Goal: Task Accomplishment & Management: Use online tool/utility

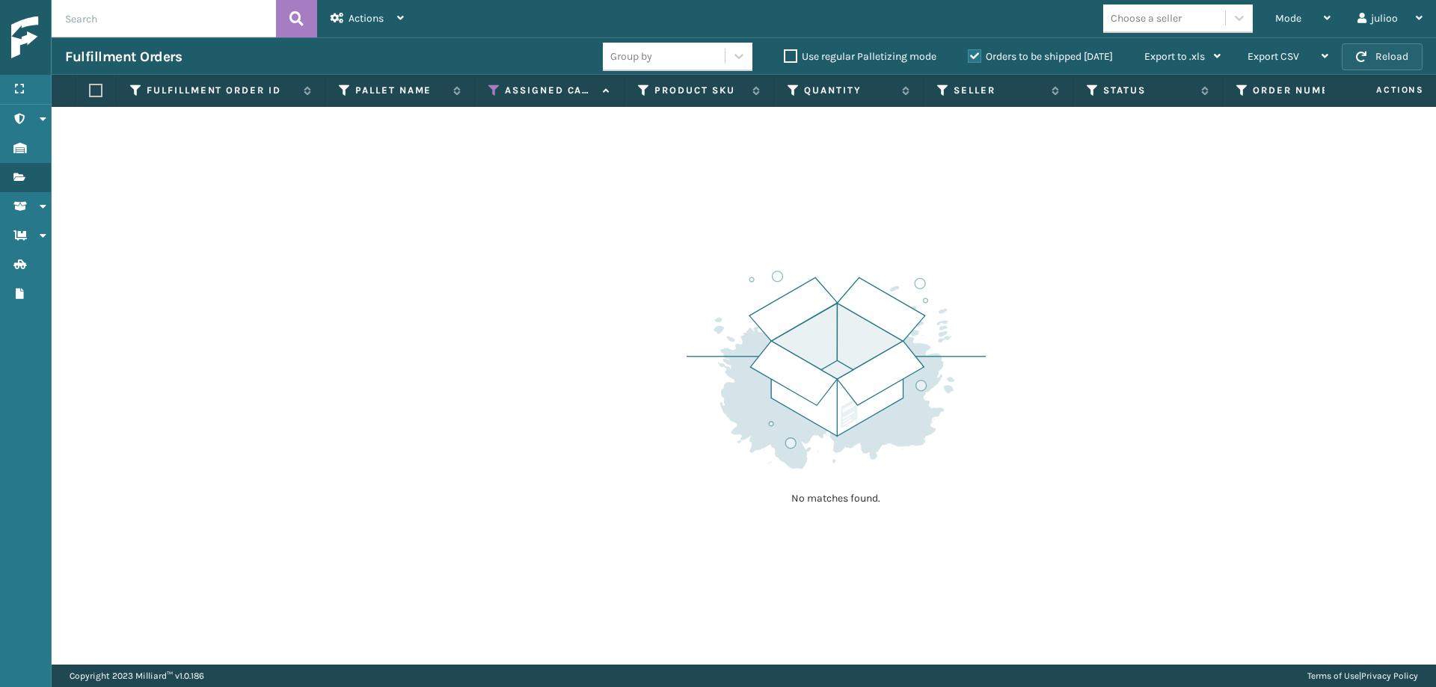
click at [1390, 55] on button "Reload" at bounding box center [1382, 56] width 81 height 27
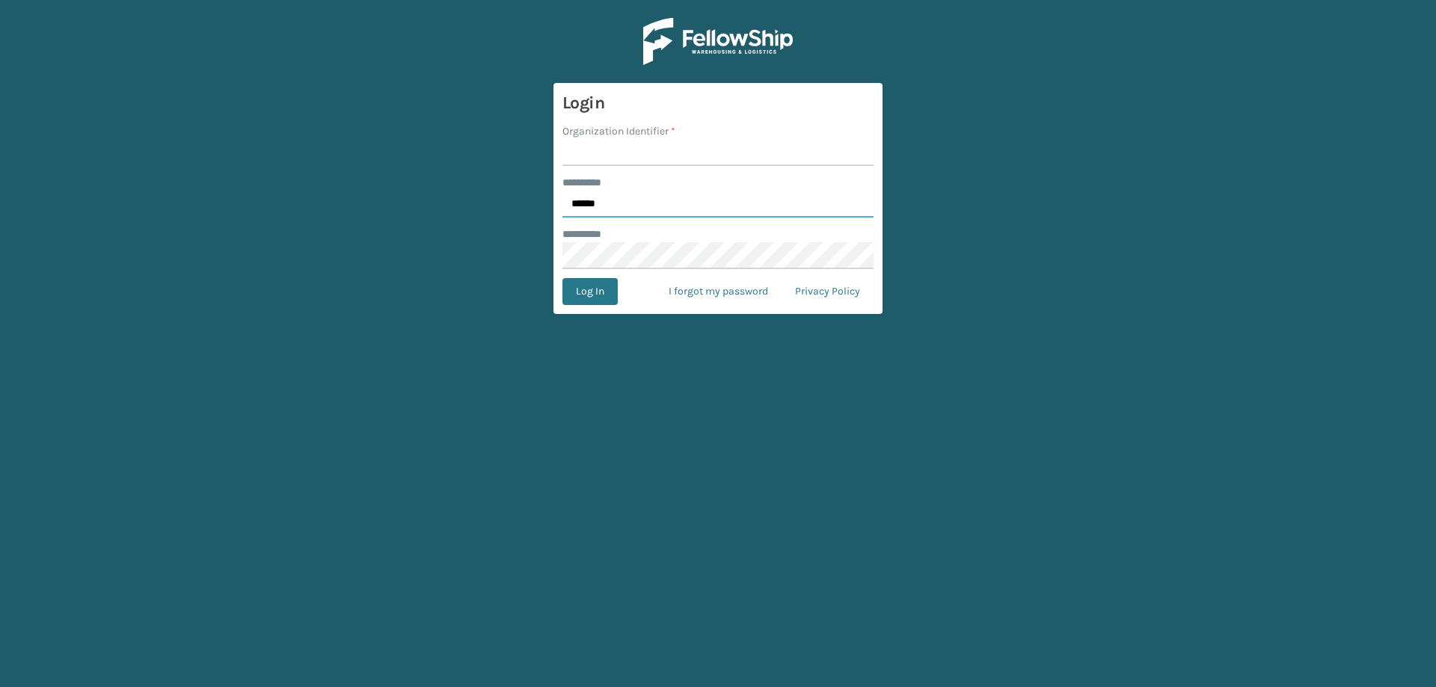
type input "******"
click at [665, 155] on input "Organization Identifier *" at bounding box center [717, 152] width 311 height 27
type input "fellowship - east"
click at [577, 296] on button "Log In" at bounding box center [589, 291] width 55 height 27
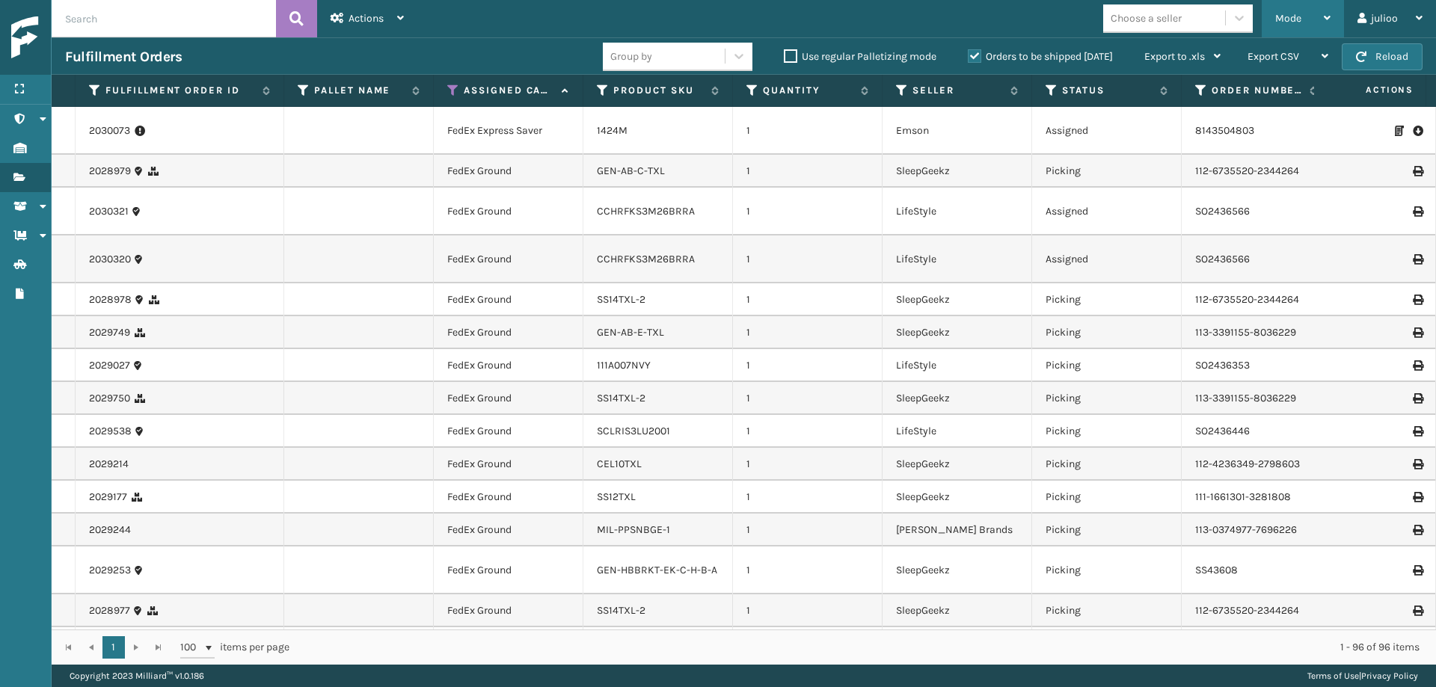
click at [1311, 31] on div "Mode" at bounding box center [1302, 18] width 55 height 37
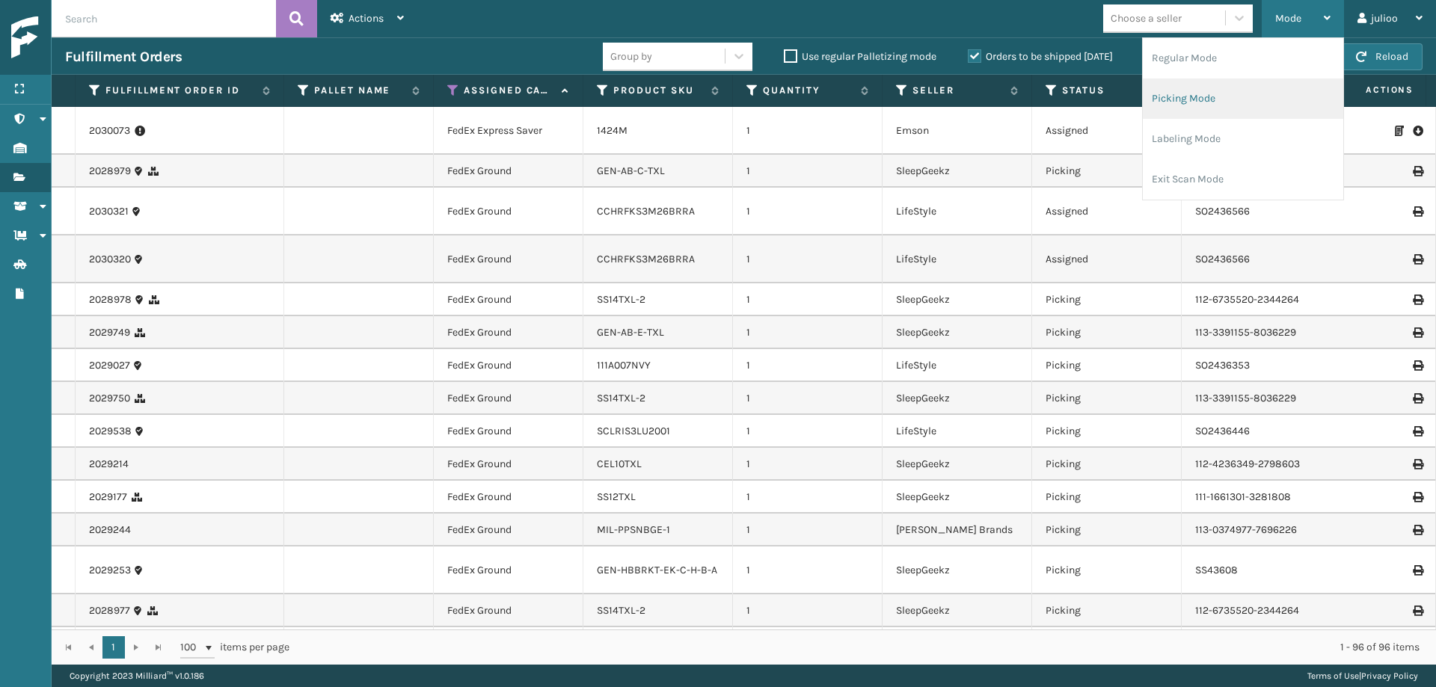
click at [1211, 108] on li "Picking Mode" at bounding box center [1243, 99] width 200 height 40
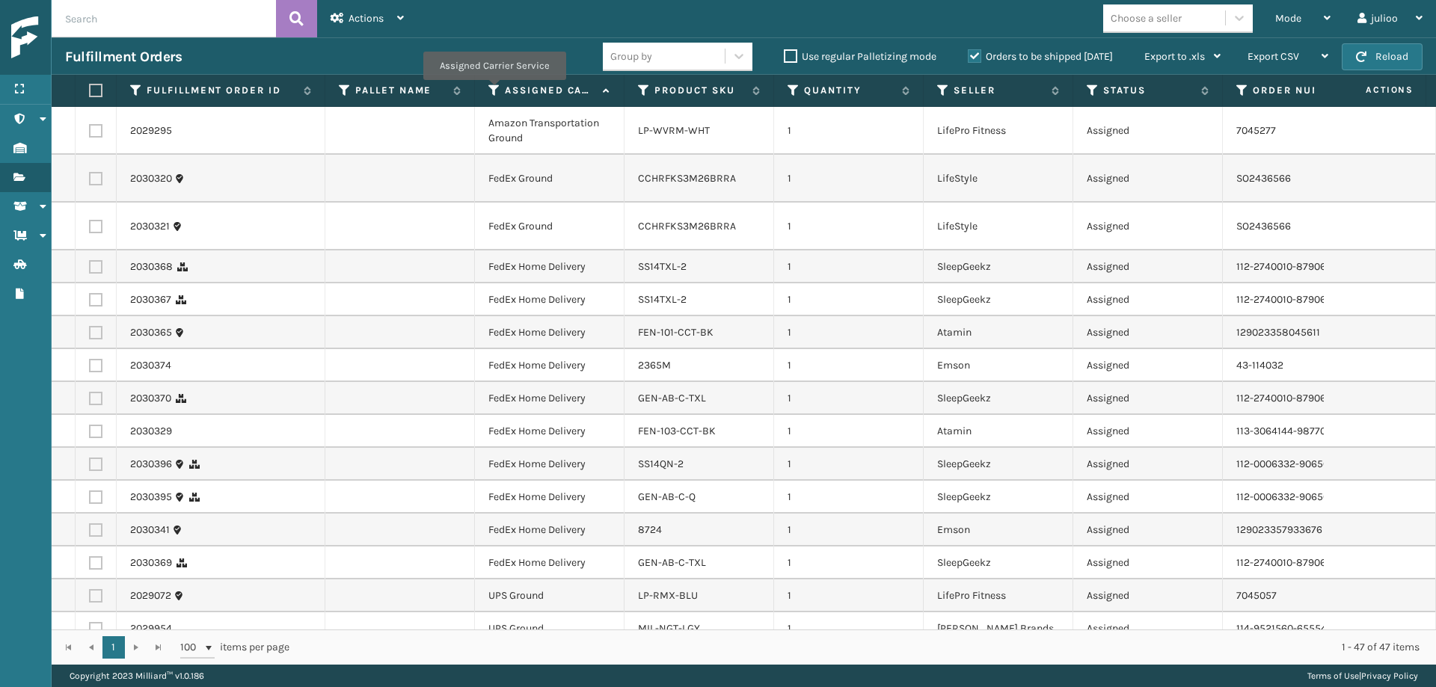
click at [494, 90] on icon at bounding box center [494, 90] width 12 height 13
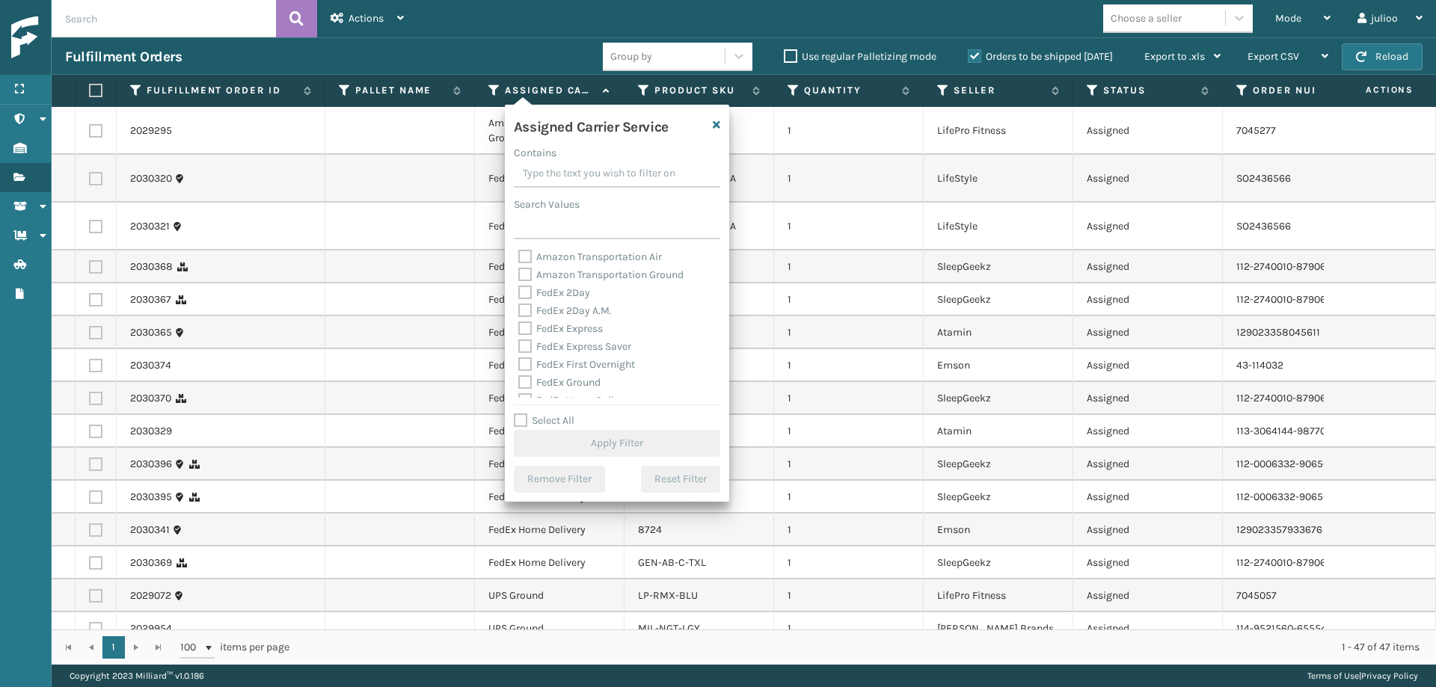
click at [521, 415] on label "Select All" at bounding box center [544, 420] width 61 height 13
click at [521, 414] on input "Select All" at bounding box center [626, 412] width 224 height 1
checkbox input "true"
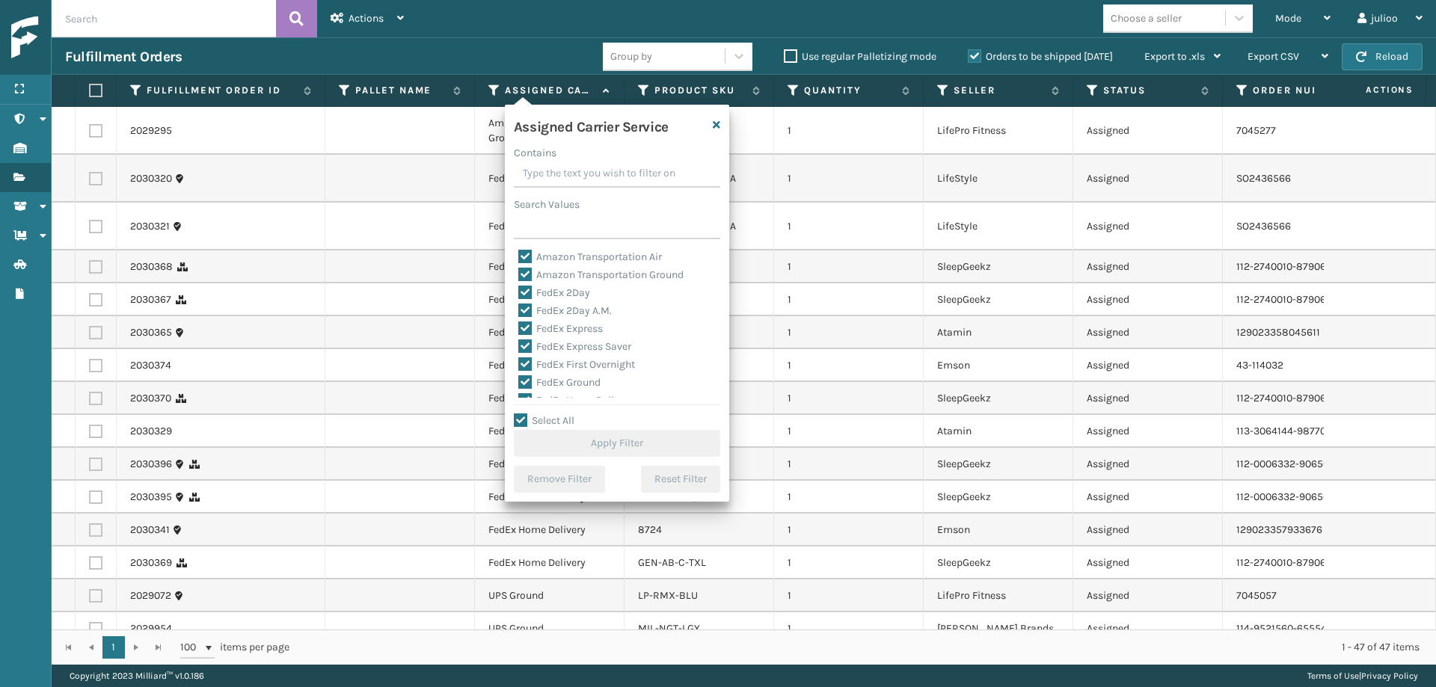
checkbox input "true"
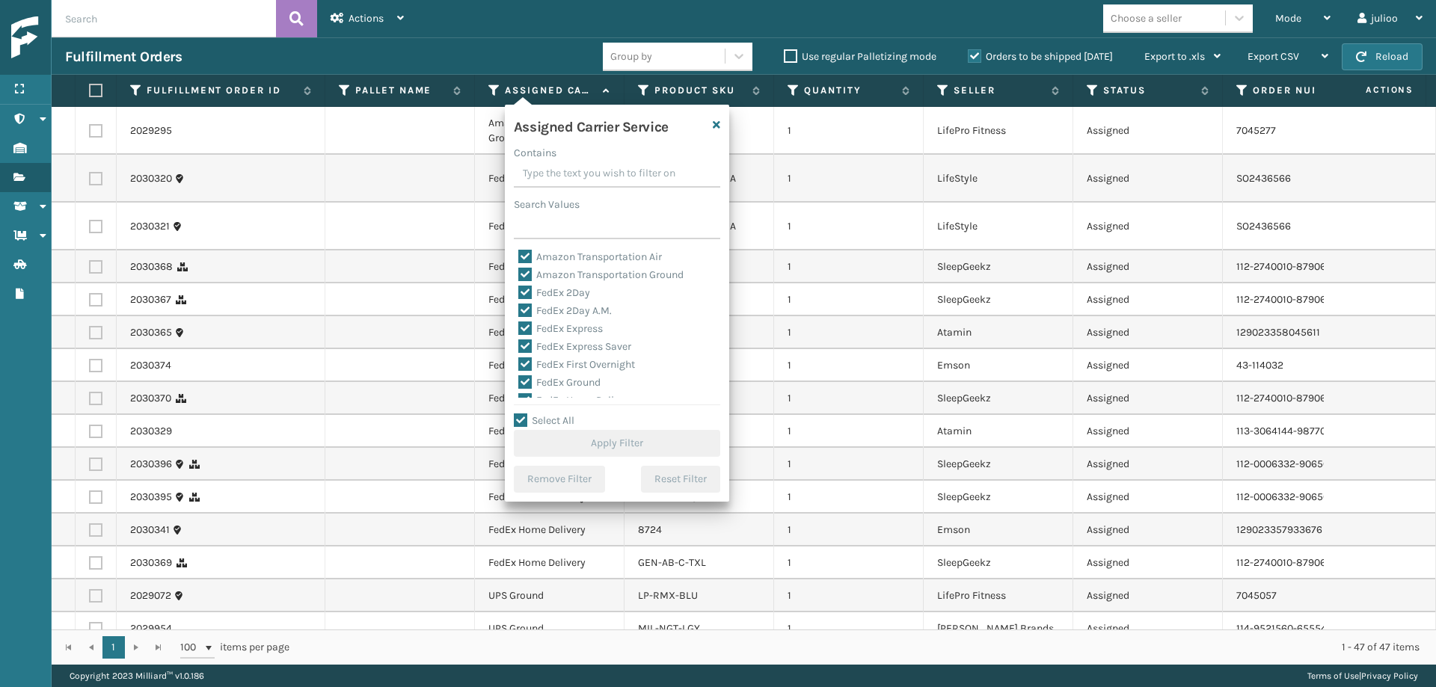
checkbox input "true"
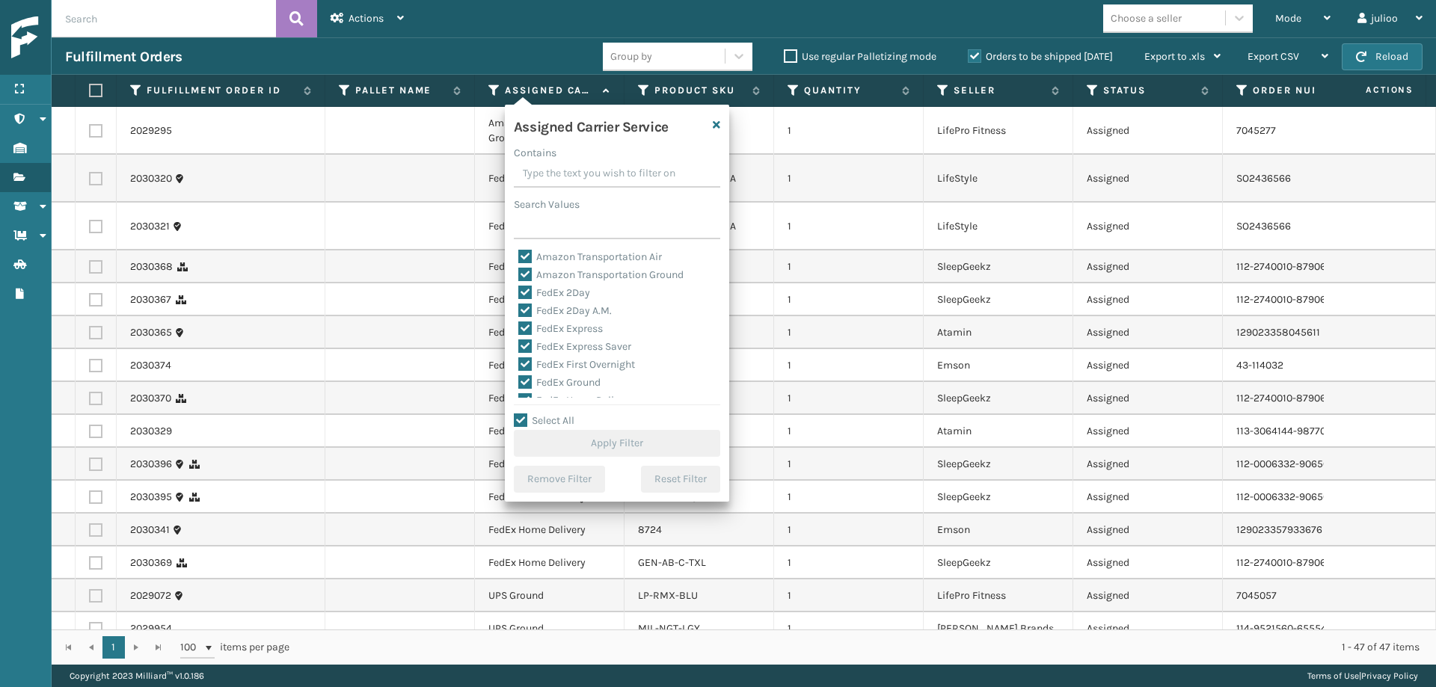
checkbox input "true"
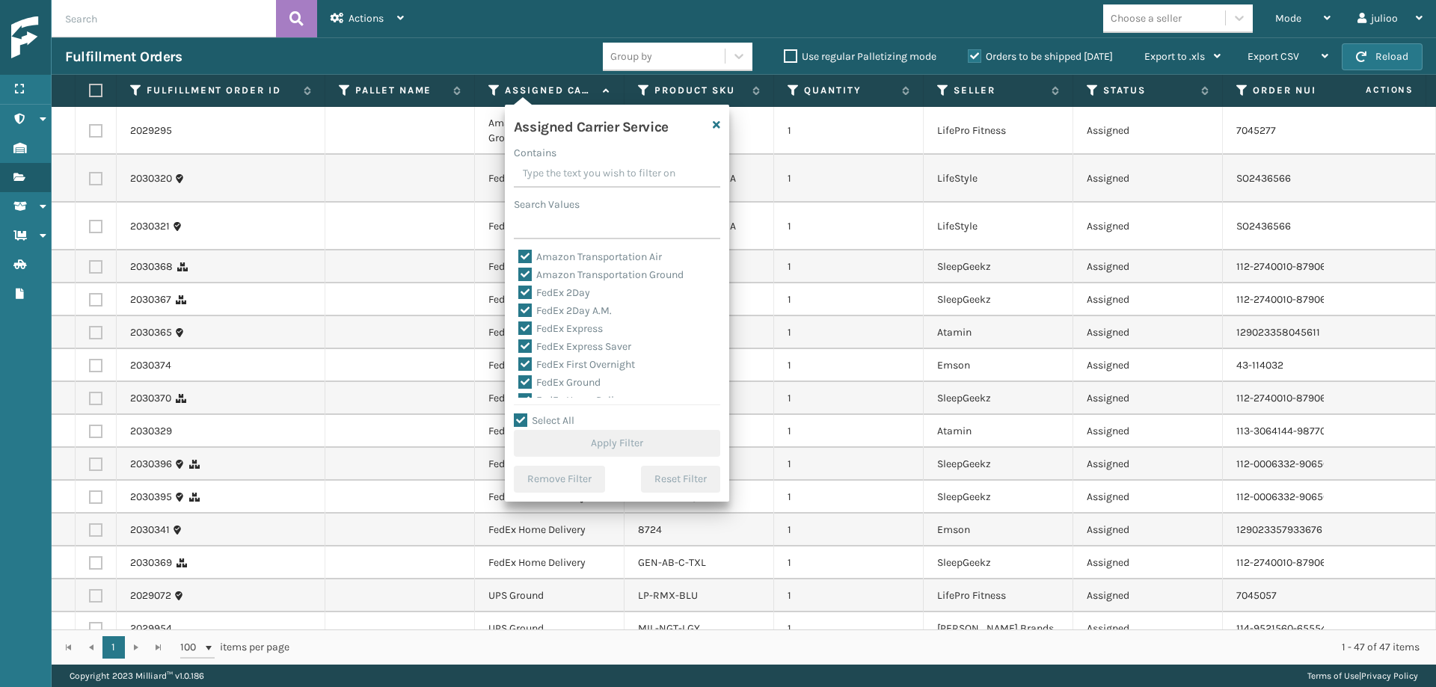
checkbox input "true"
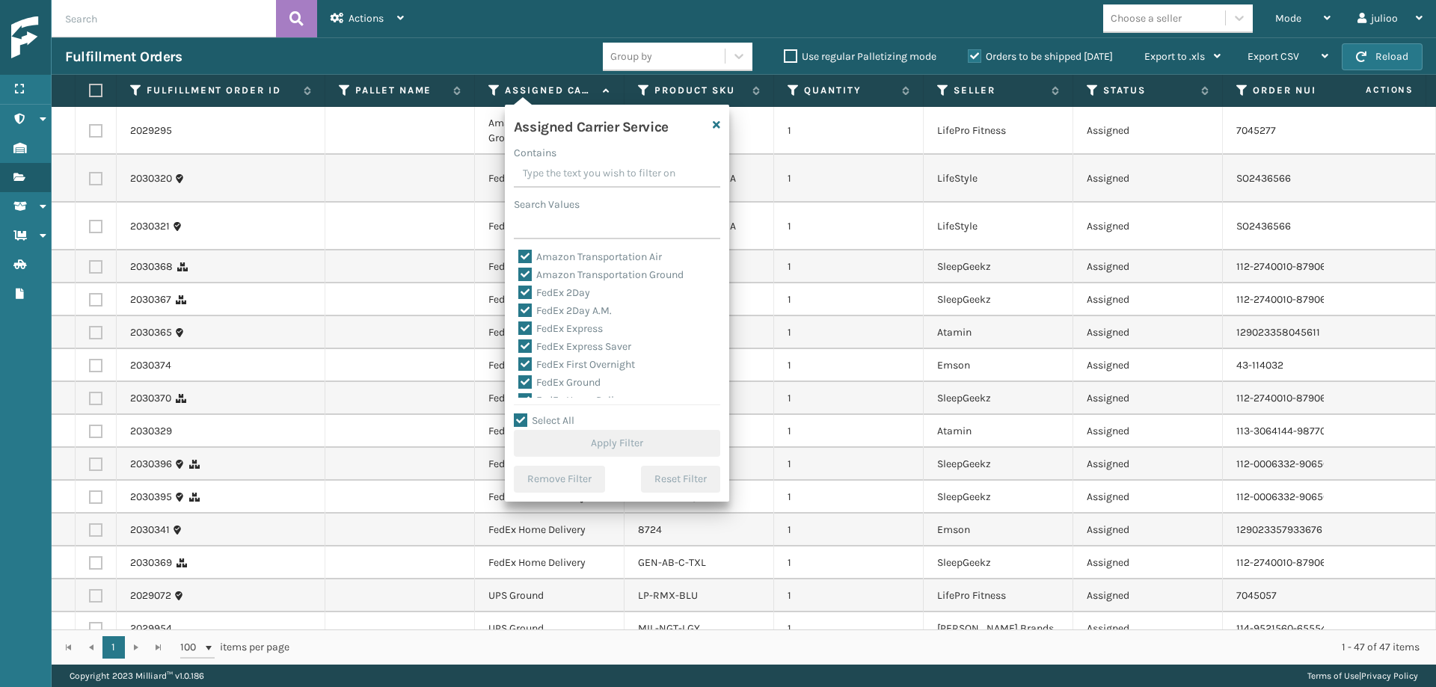
checkbox input "true"
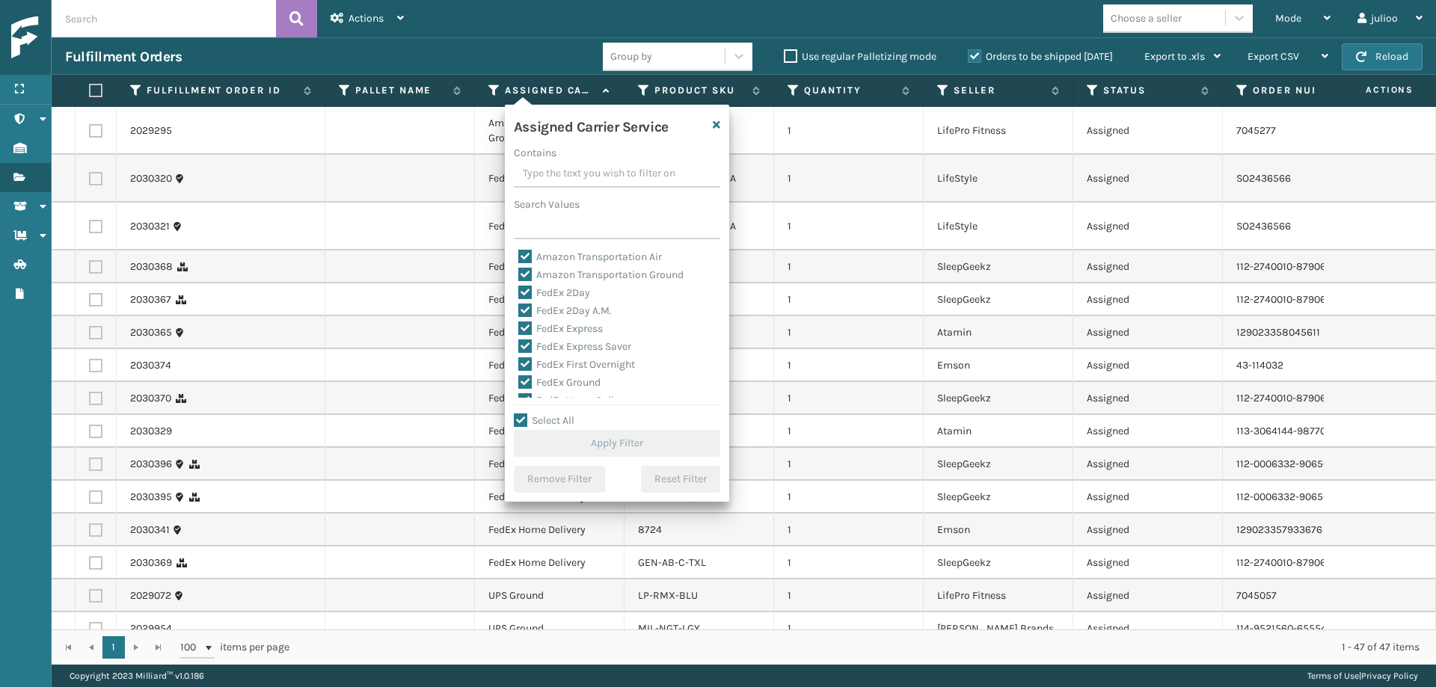
checkbox input "true"
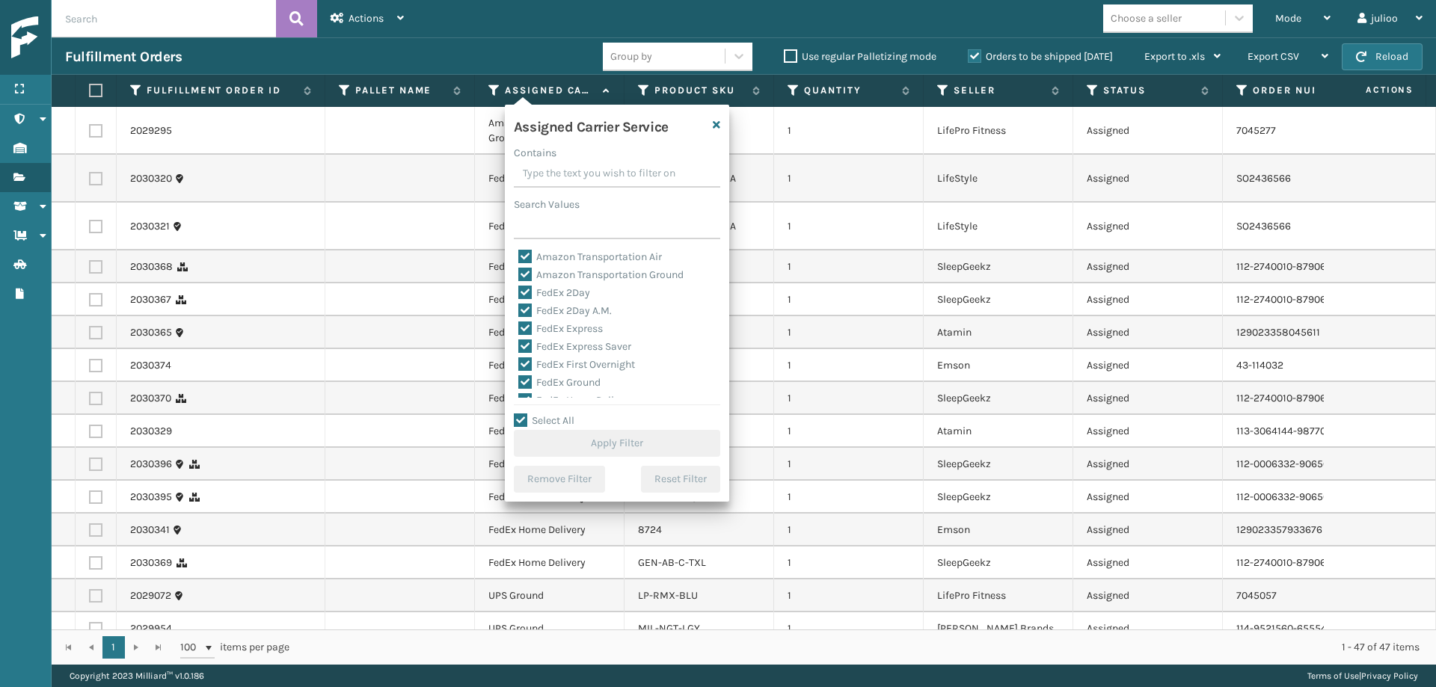
checkbox input "true"
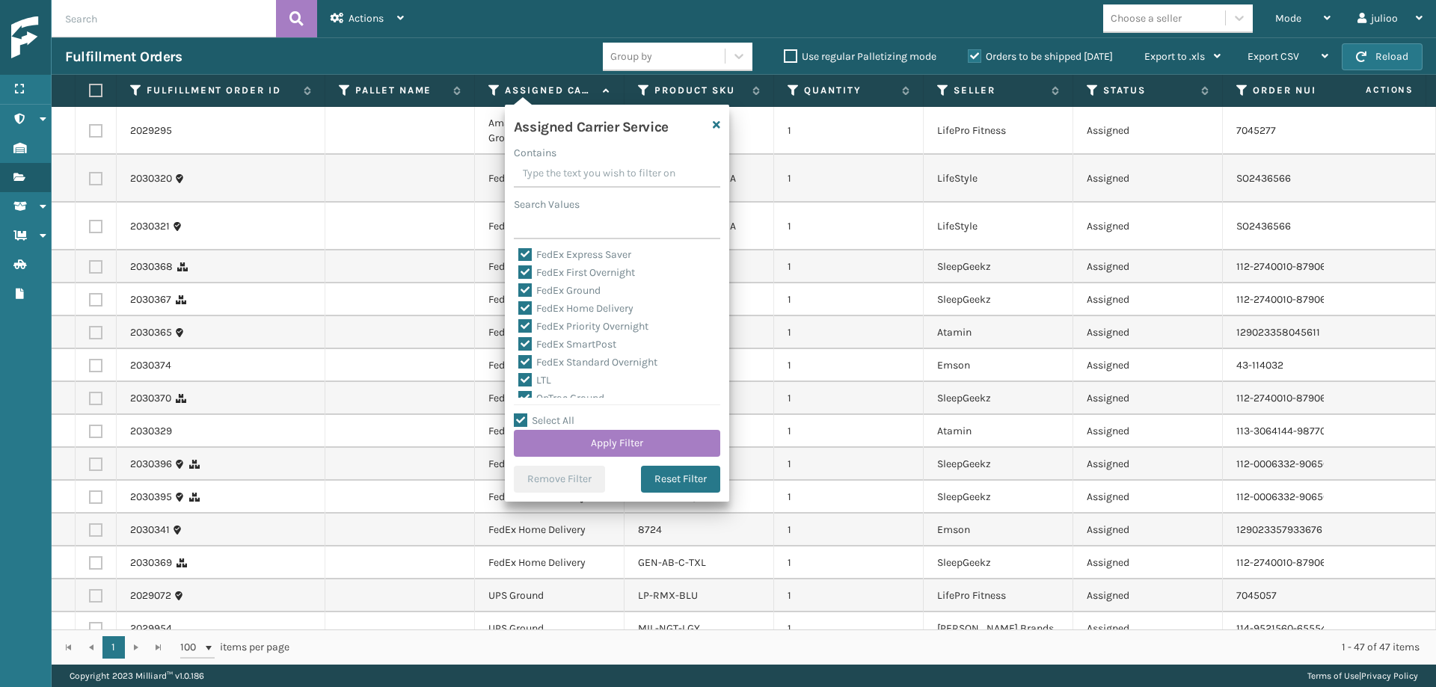
scroll to position [95, 0]
click at [528, 377] on label "LTL" at bounding box center [534, 377] width 33 height 13
click at [519, 377] on input "LTL" at bounding box center [518, 374] width 1 height 10
checkbox input "false"
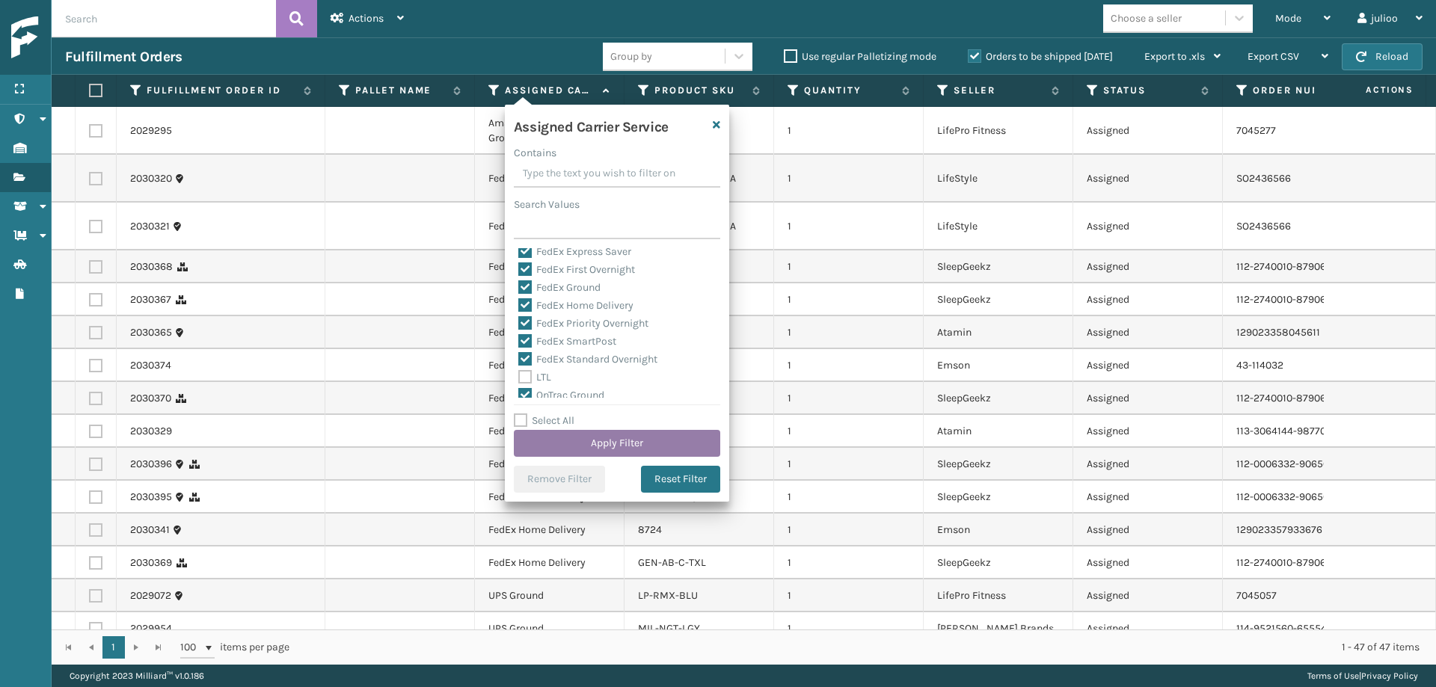
click at [576, 447] on button "Apply Filter" at bounding box center [617, 443] width 206 height 27
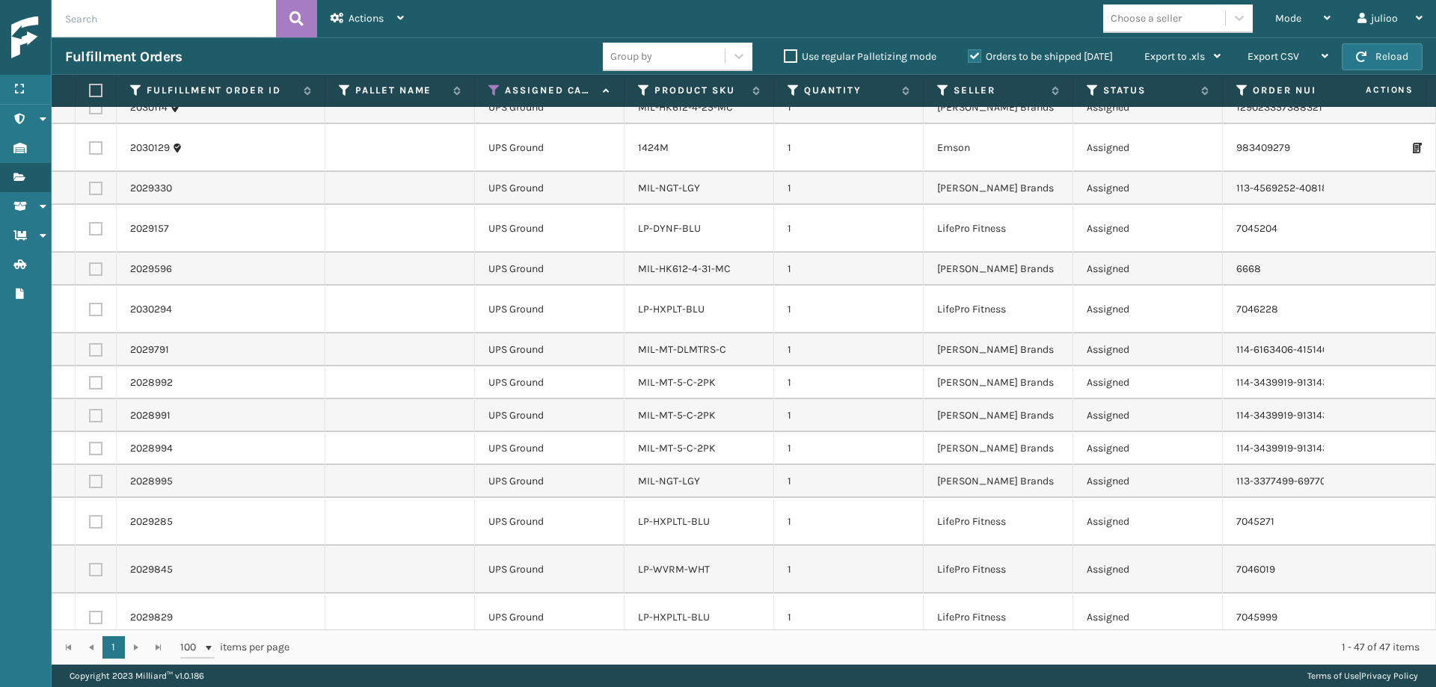
scroll to position [0, 0]
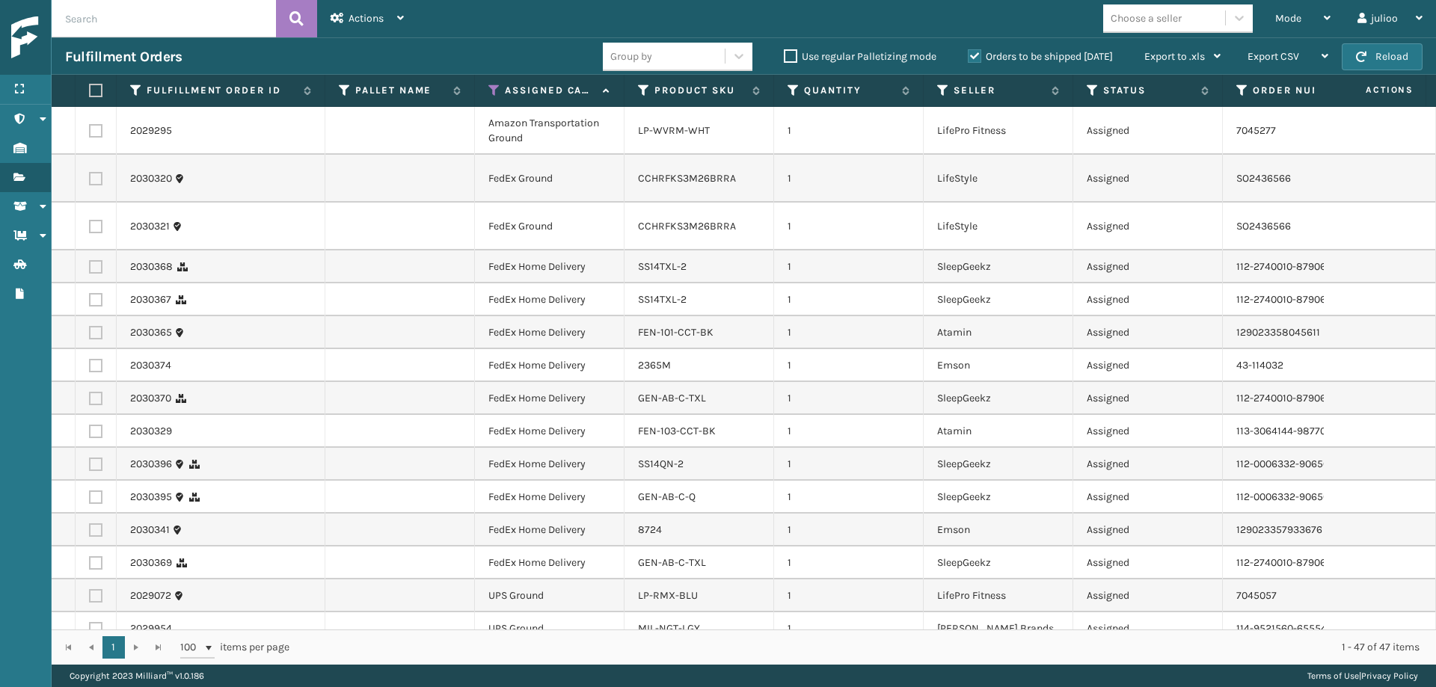
click at [95, 90] on label at bounding box center [93, 90] width 9 height 13
click at [90, 90] on input "checkbox" at bounding box center [89, 91] width 1 height 10
checkbox input "true"
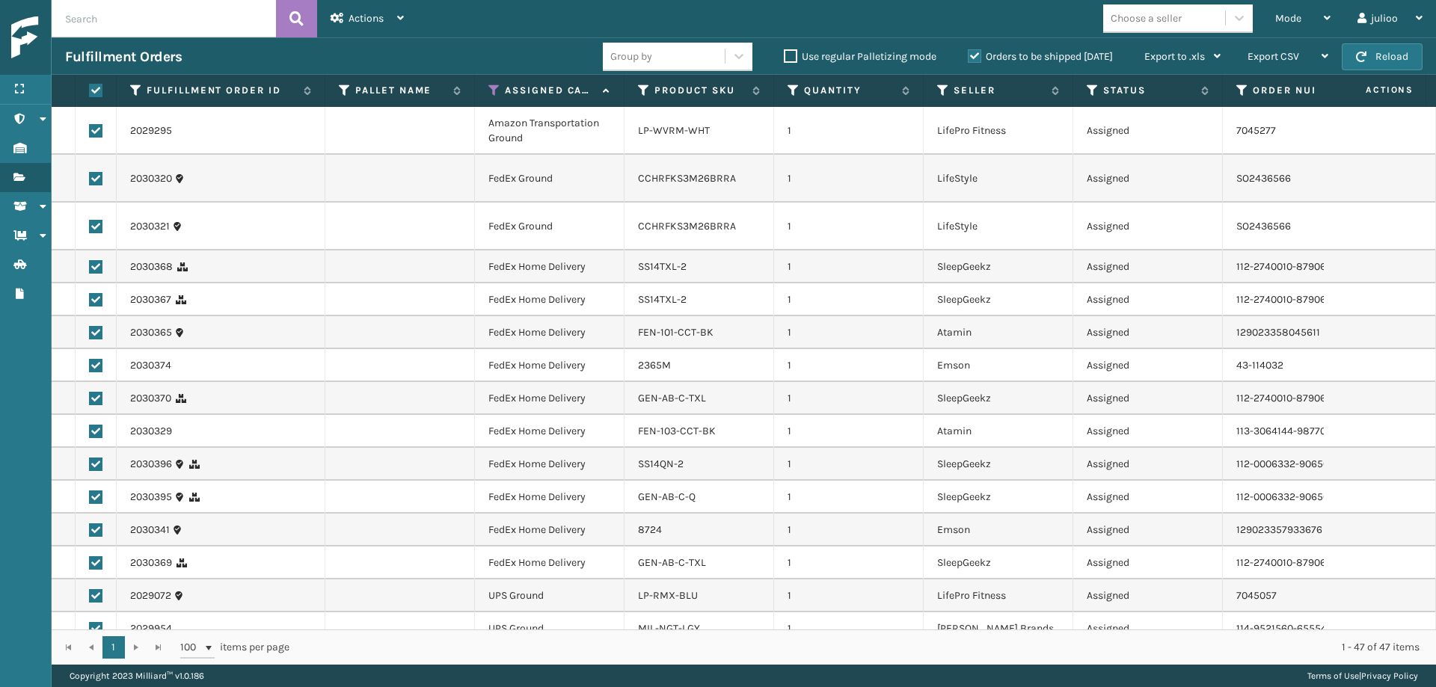
checkbox input "true"
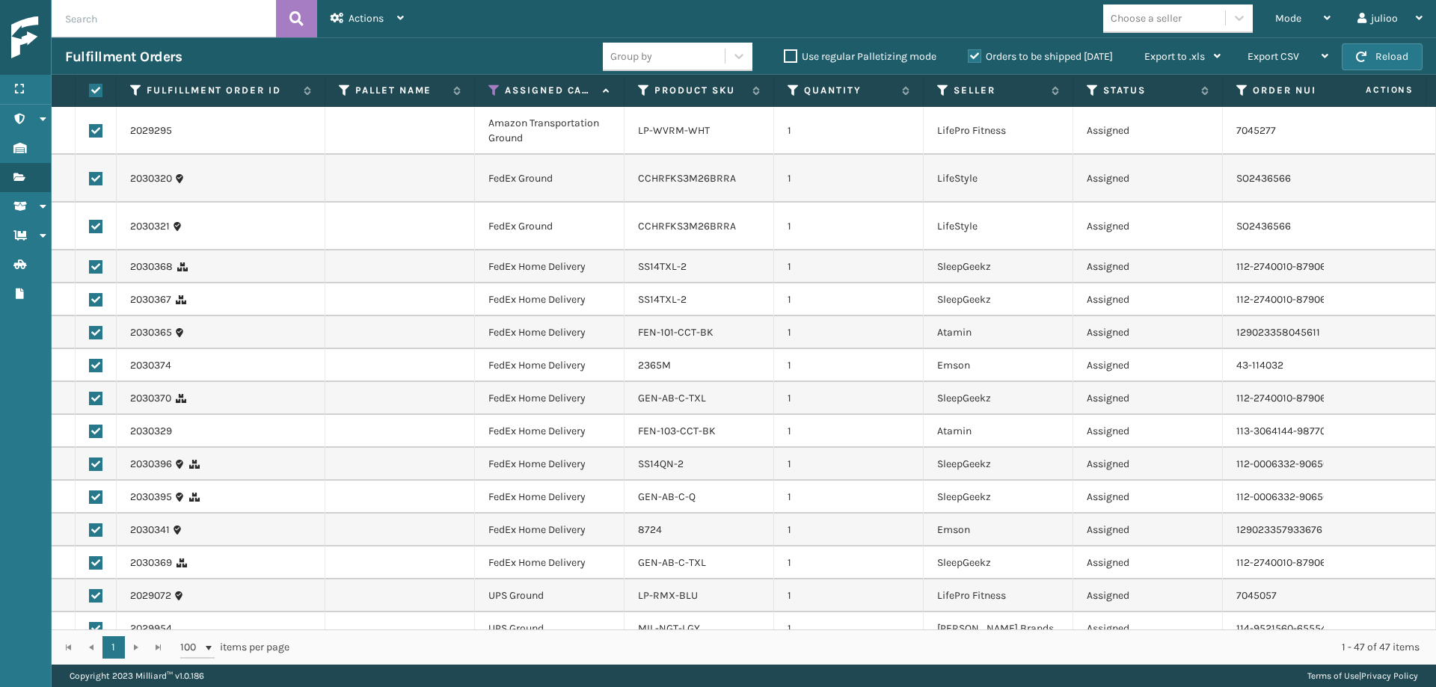
checkbox input "true"
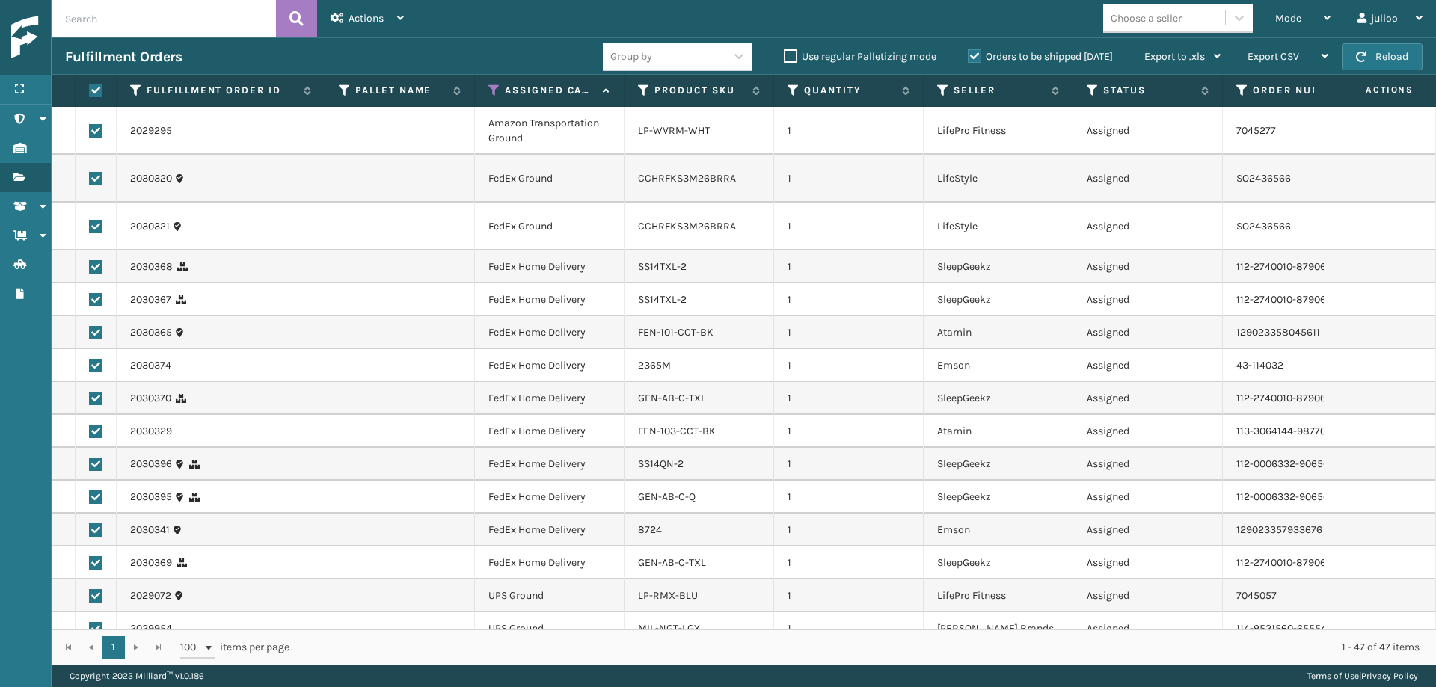
checkbox input "true"
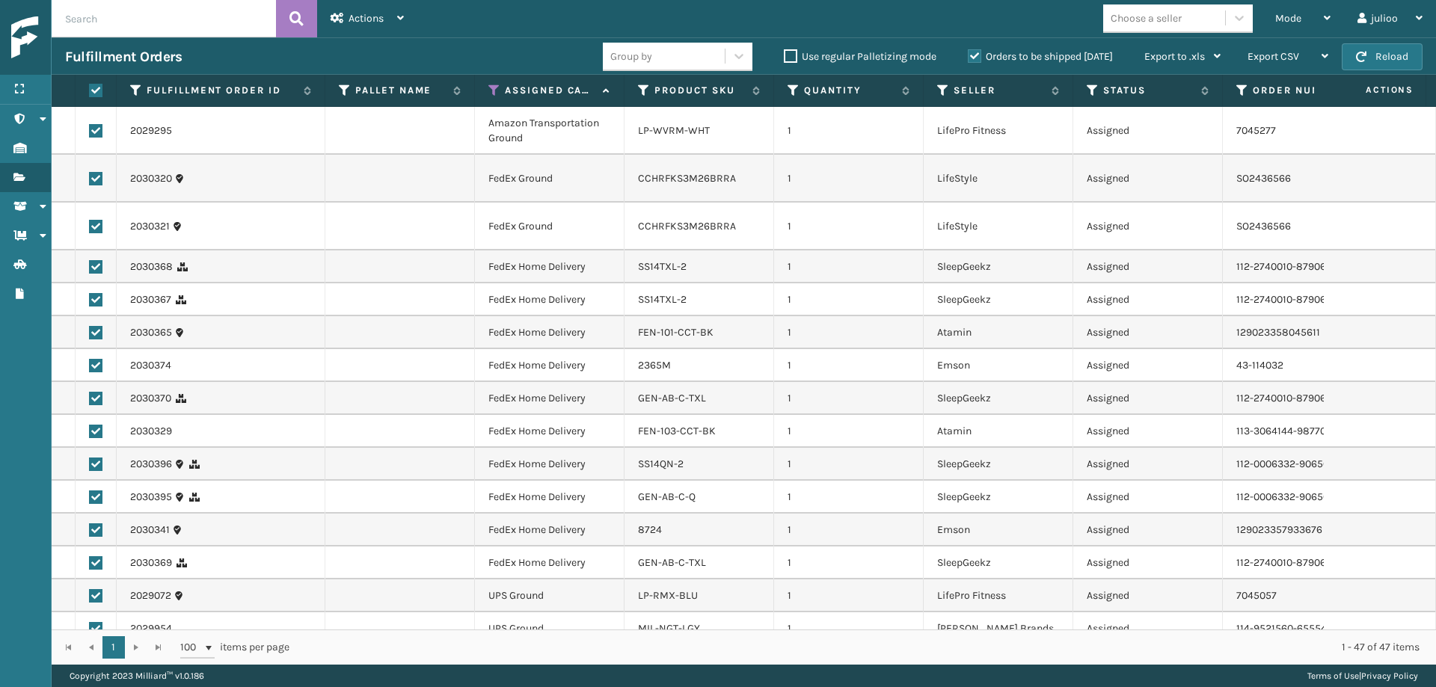
checkbox input "true"
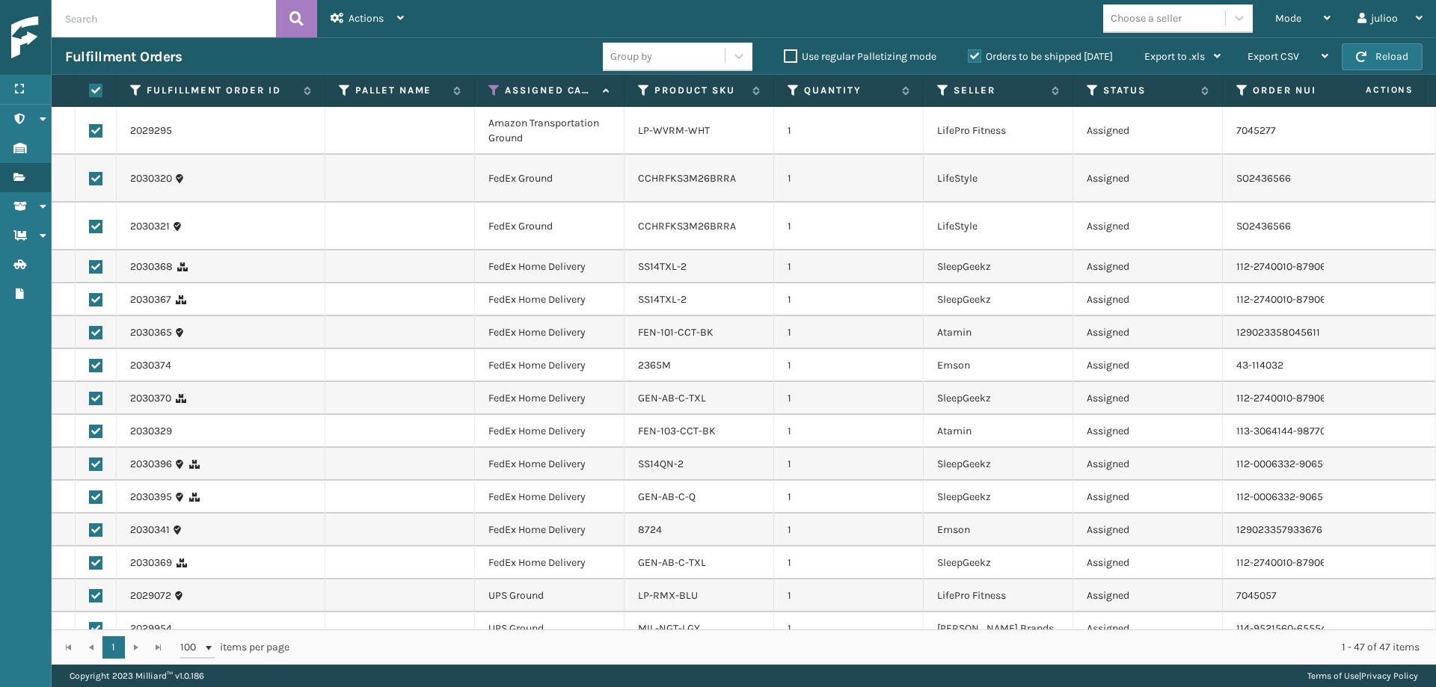
checkbox input "true"
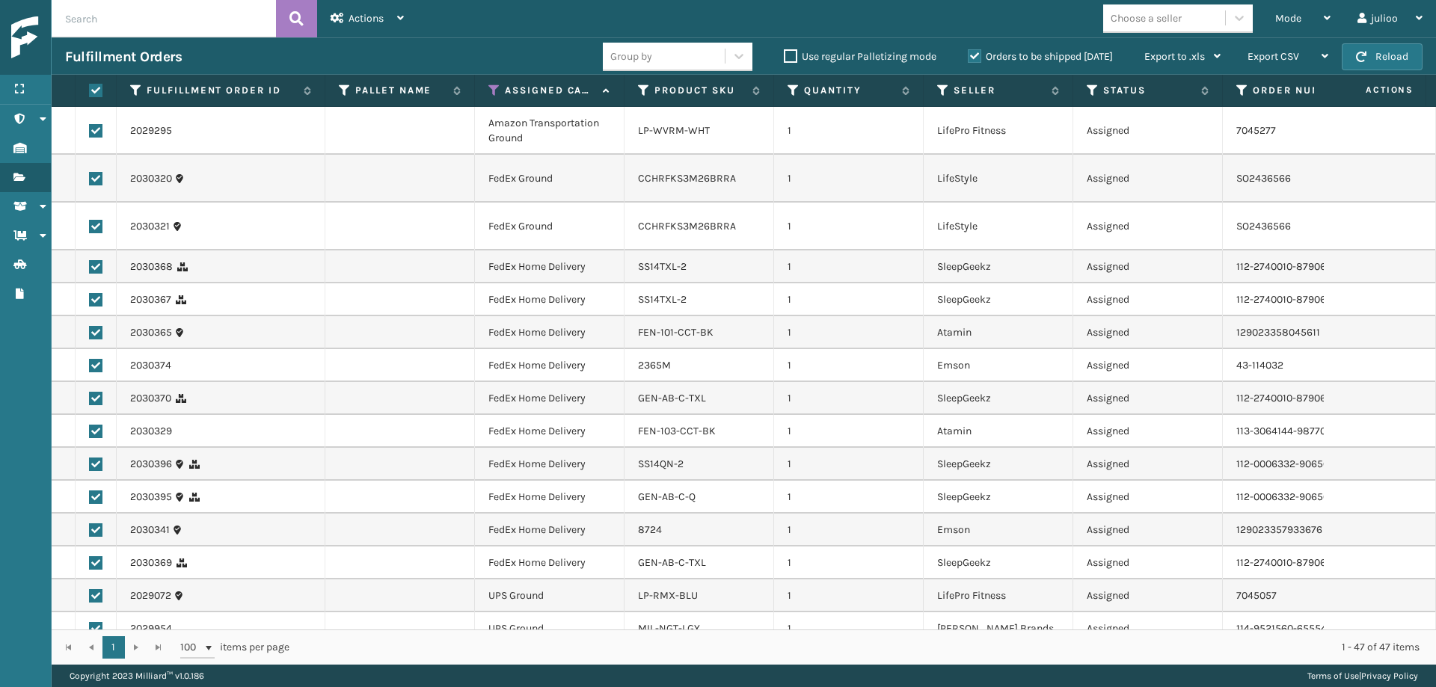
checkbox input "true"
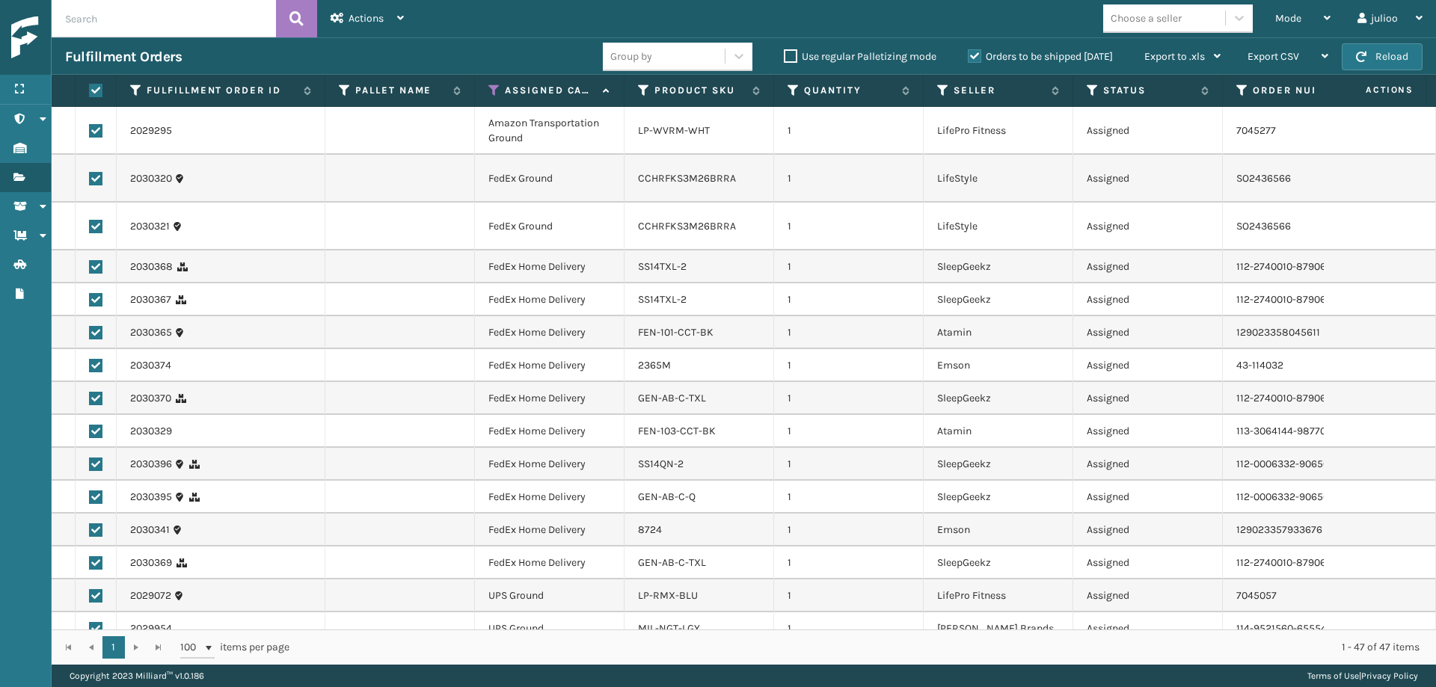
checkbox input "true"
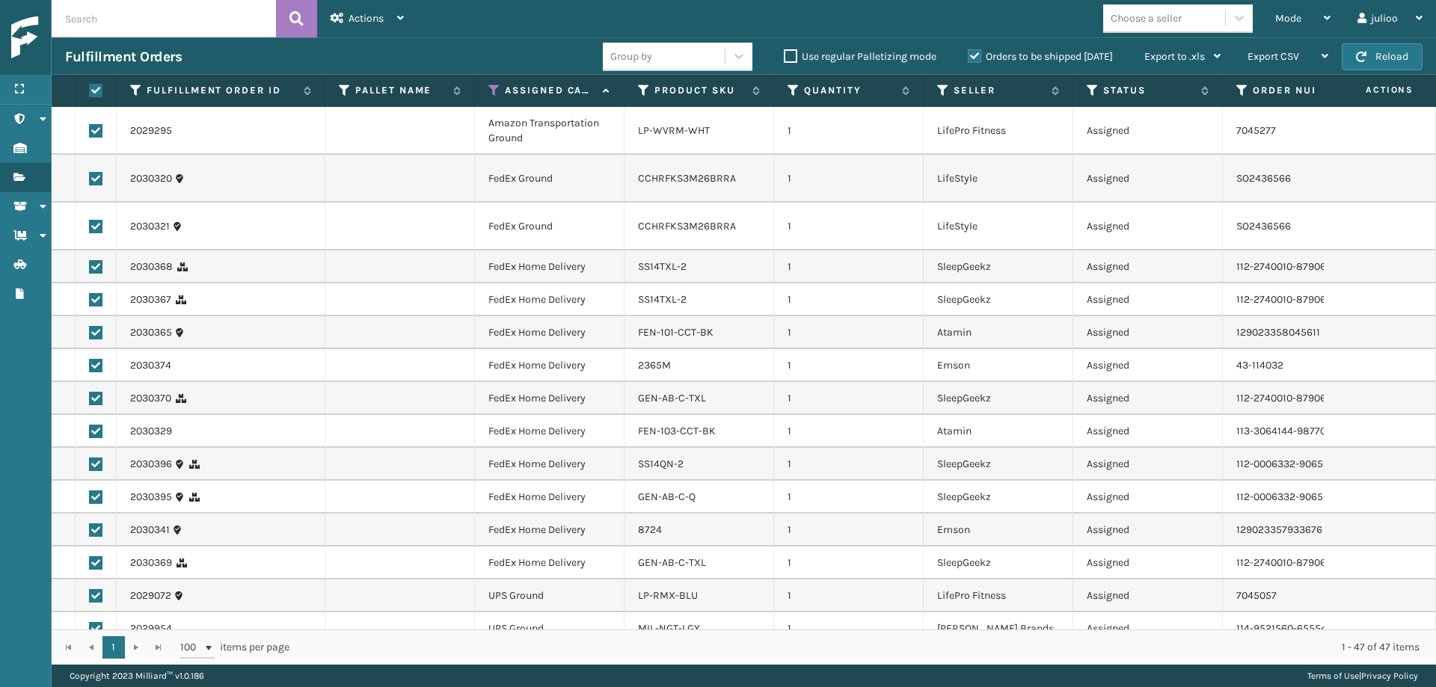
checkbox input "true"
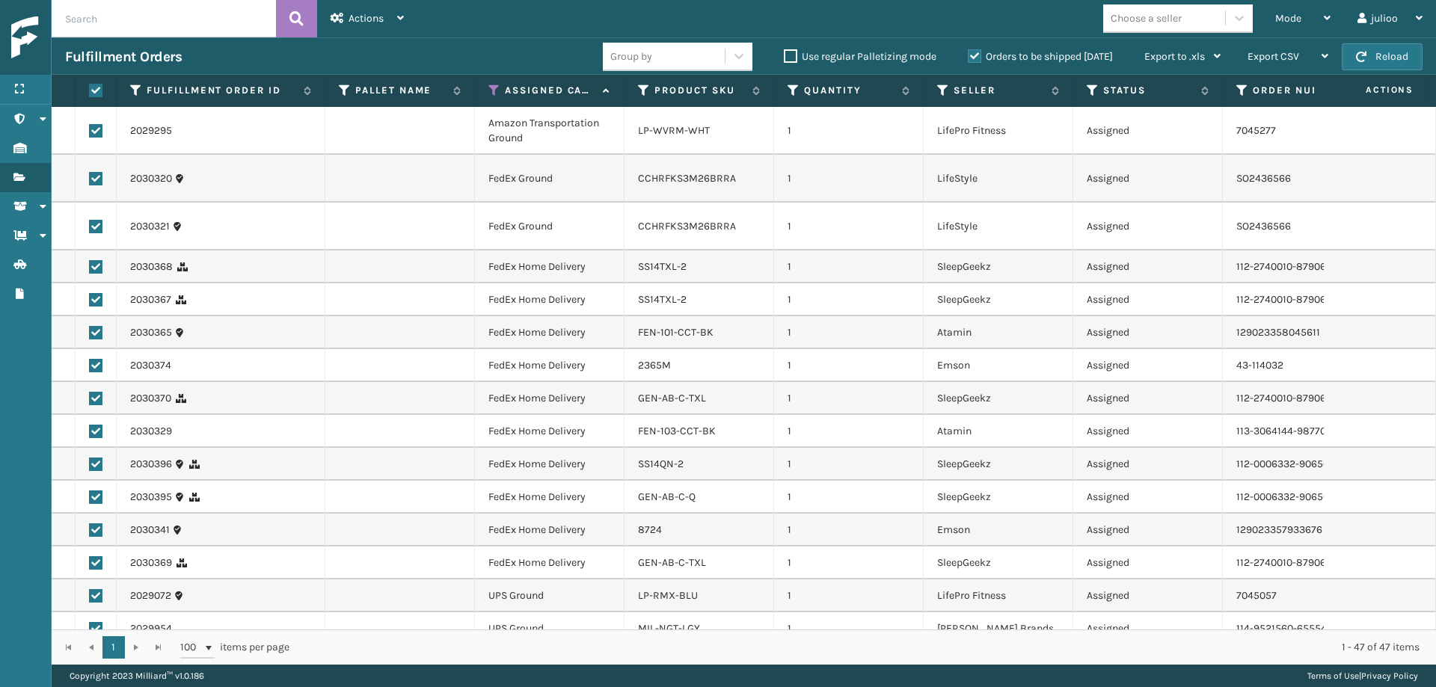
checkbox input "true"
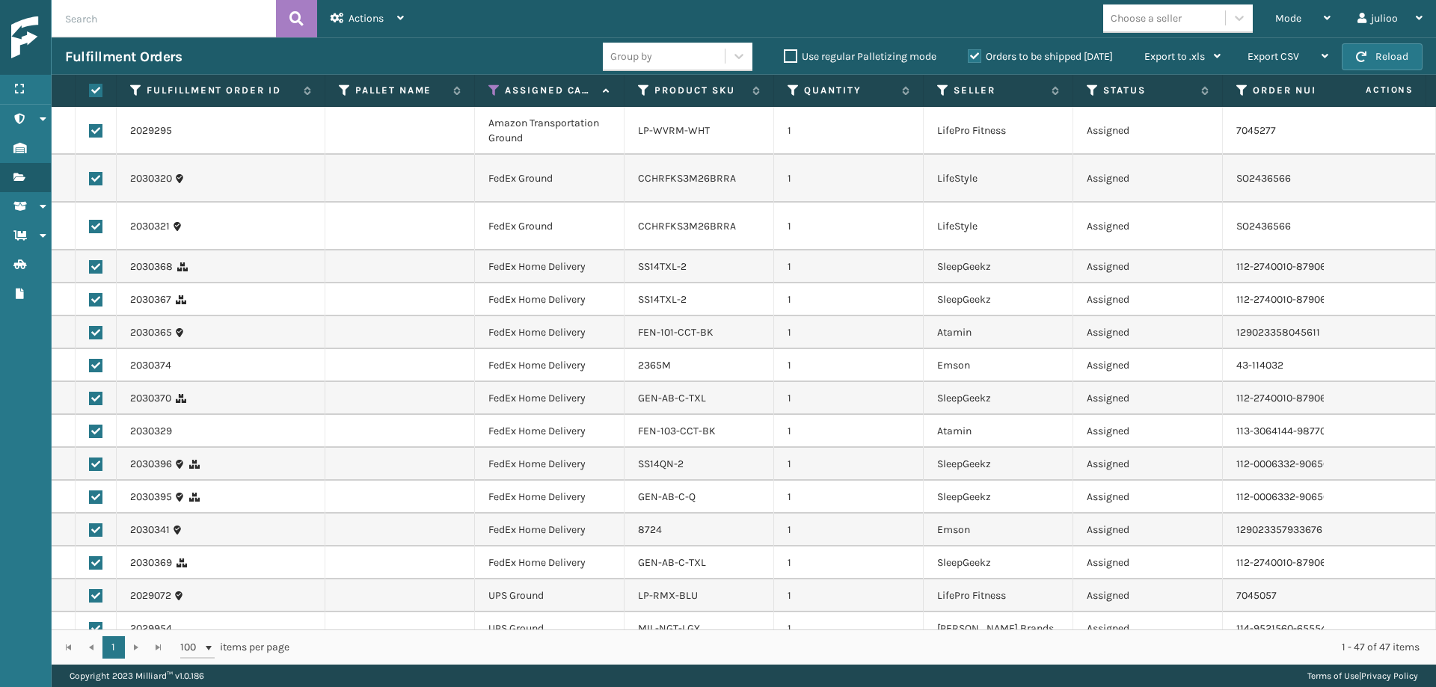
click at [95, 133] on label at bounding box center [95, 130] width 13 height 13
click at [90, 133] on input "checkbox" at bounding box center [89, 129] width 1 height 10
checkbox input "false"
click at [97, 183] on label at bounding box center [95, 178] width 13 height 13
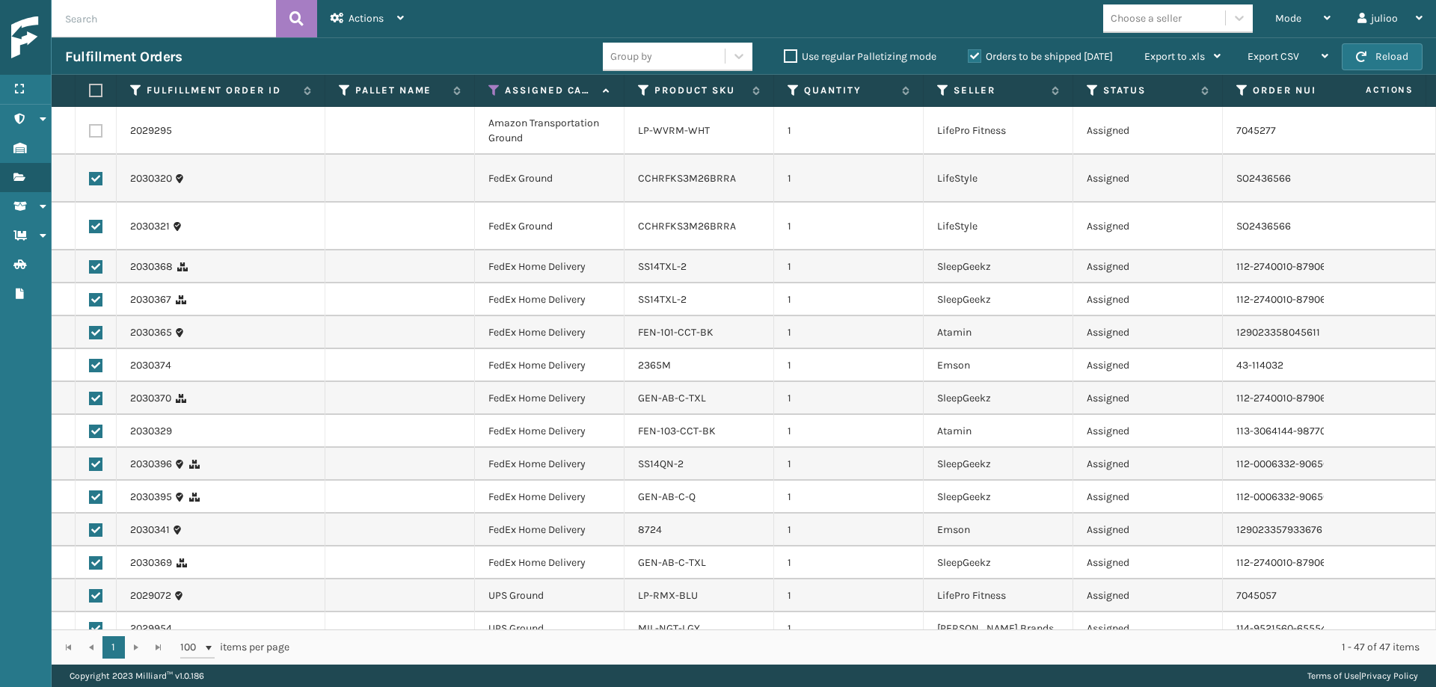
click at [90, 182] on input "checkbox" at bounding box center [89, 177] width 1 height 10
checkbox input "false"
click at [94, 233] on label at bounding box center [95, 226] width 13 height 13
click at [90, 230] on input "checkbox" at bounding box center [89, 225] width 1 height 10
checkbox input "false"
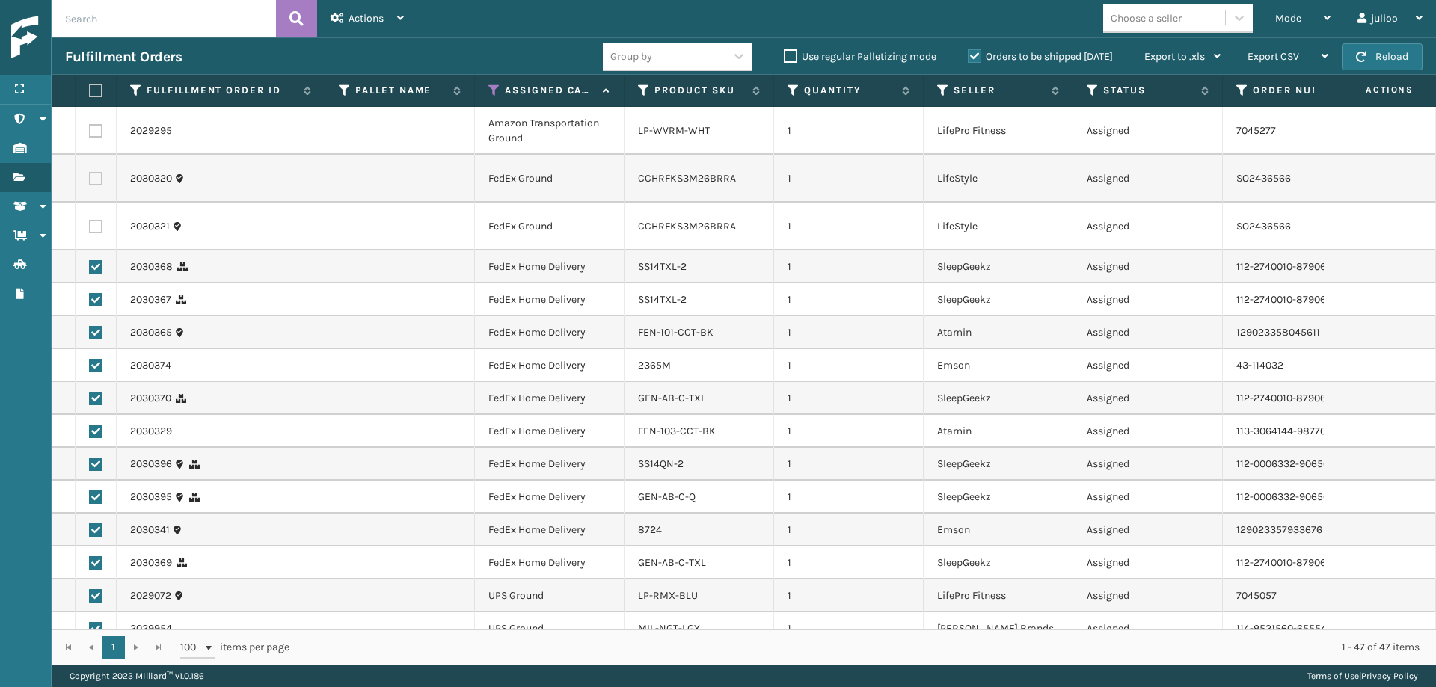
click at [93, 272] on label at bounding box center [95, 266] width 13 height 13
click at [90, 270] on input "checkbox" at bounding box center [89, 265] width 1 height 10
checkbox input "false"
click at [96, 301] on label at bounding box center [95, 299] width 13 height 13
click at [90, 301] on input "checkbox" at bounding box center [89, 298] width 1 height 10
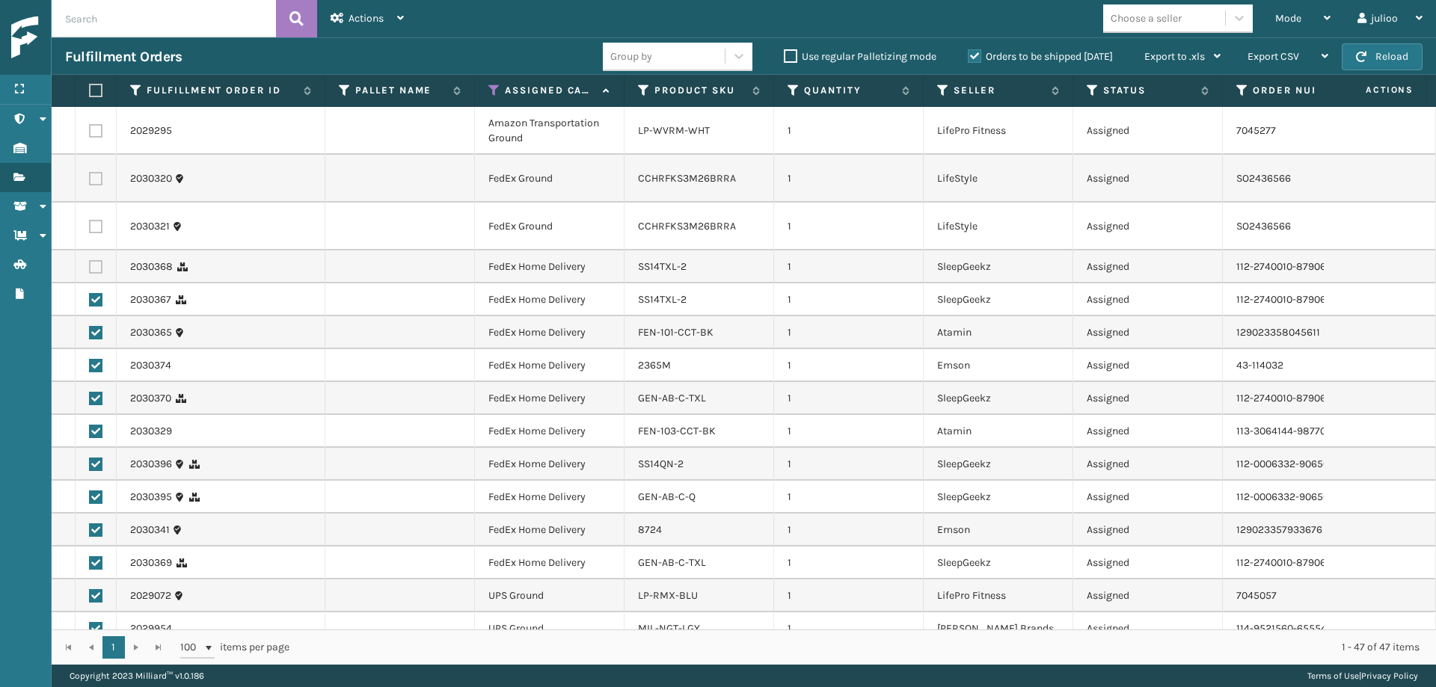
checkbox input "false"
click at [95, 331] on label at bounding box center [95, 332] width 13 height 13
click at [90, 331] on input "checkbox" at bounding box center [89, 331] width 1 height 10
checkbox input "false"
click at [95, 369] on label at bounding box center [95, 365] width 13 height 13
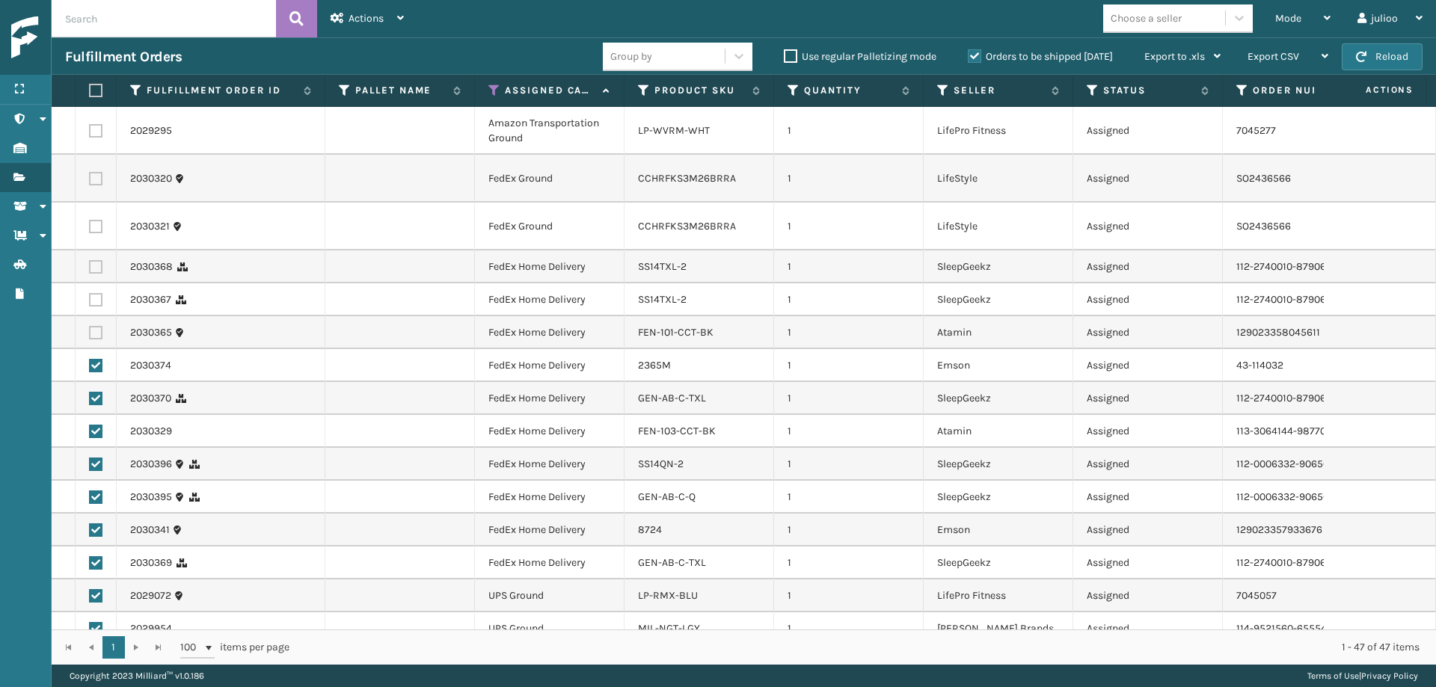
click at [90, 369] on input "checkbox" at bounding box center [89, 364] width 1 height 10
checkbox input "false"
drag, startPoint x: 95, startPoint y: 394, endPoint x: 96, endPoint y: 424, distance: 29.9
click at [95, 394] on label at bounding box center [95, 398] width 13 height 13
click at [90, 394] on input "checkbox" at bounding box center [89, 397] width 1 height 10
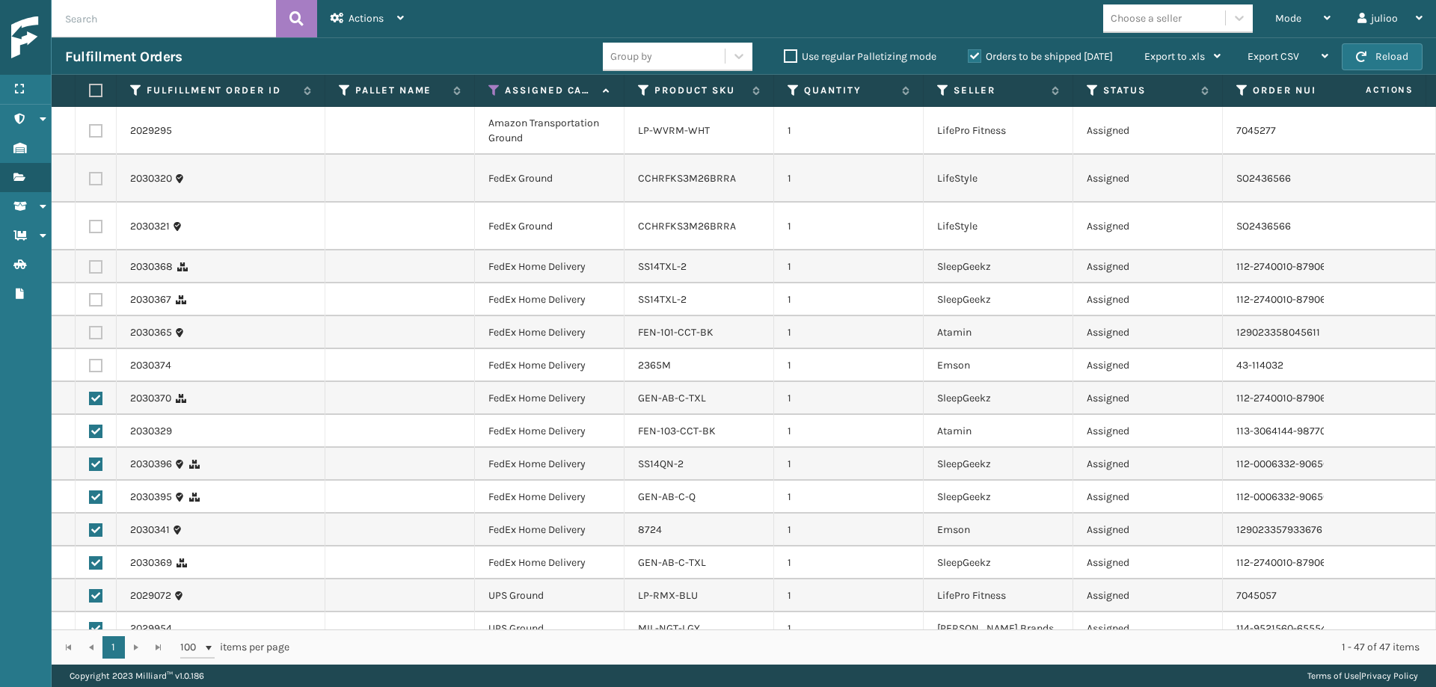
checkbox input "false"
click at [96, 431] on label at bounding box center [95, 431] width 13 height 13
click at [90, 431] on input "checkbox" at bounding box center [89, 430] width 1 height 10
checkbox input "false"
click at [91, 462] on label at bounding box center [95, 464] width 13 height 13
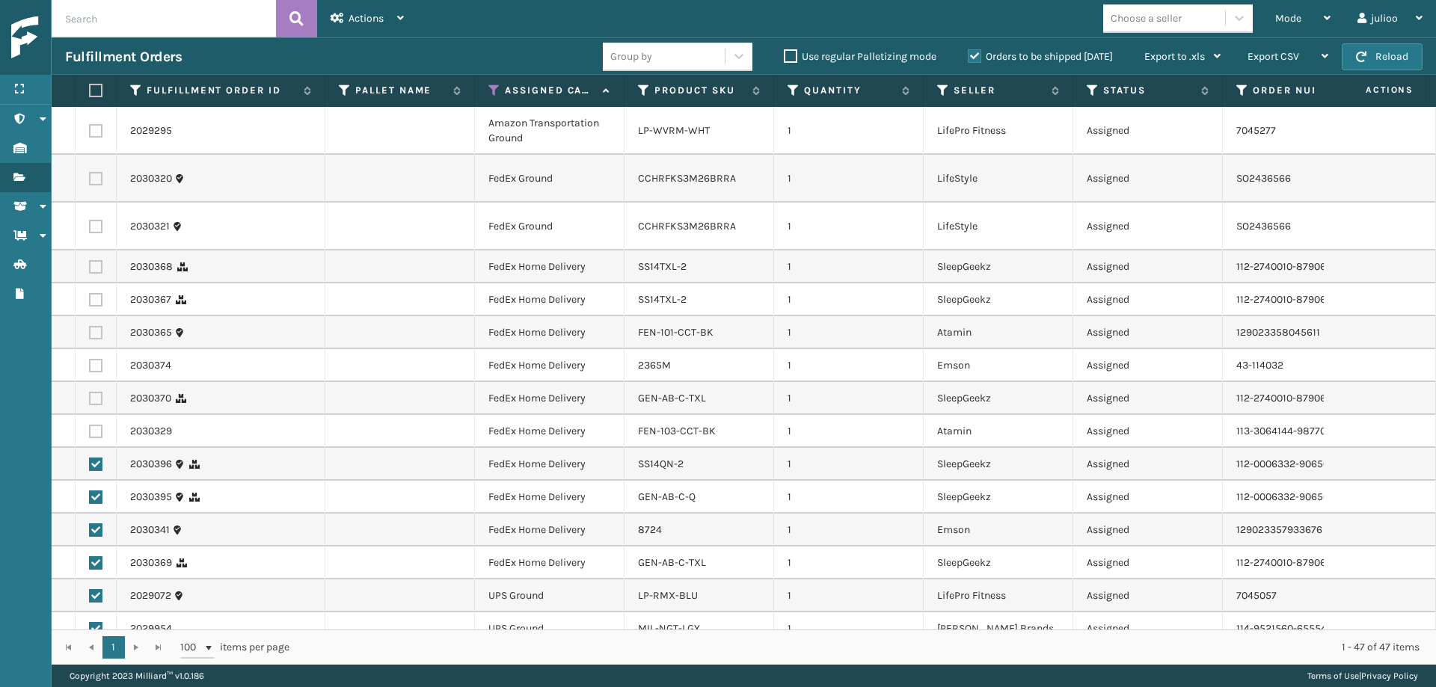
click at [90, 462] on input "checkbox" at bounding box center [89, 463] width 1 height 10
checkbox input "false"
click at [94, 497] on label at bounding box center [95, 497] width 13 height 13
click at [90, 497] on input "checkbox" at bounding box center [89, 496] width 1 height 10
checkbox input "false"
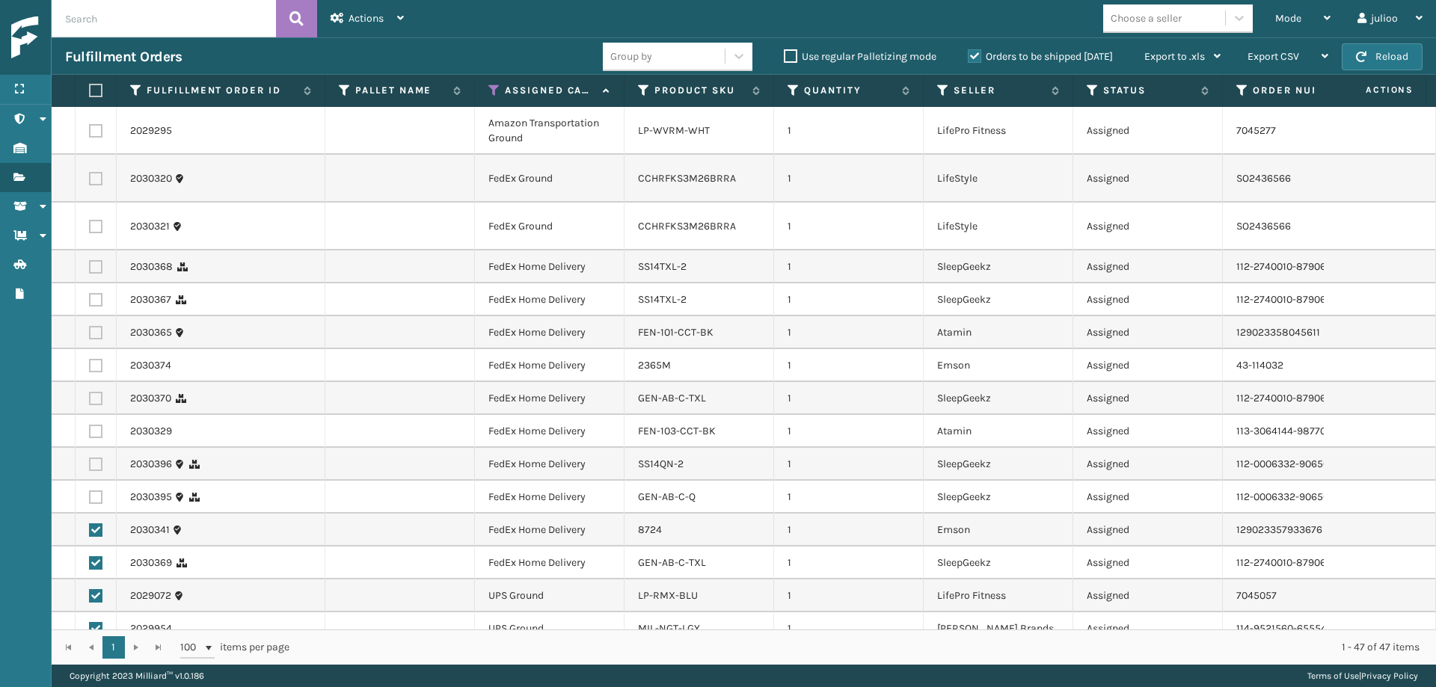
click at [95, 529] on label at bounding box center [95, 530] width 13 height 13
click at [90, 529] on input "checkbox" at bounding box center [89, 529] width 1 height 10
checkbox input "false"
click at [93, 562] on label at bounding box center [95, 562] width 13 height 13
click at [90, 562] on input "checkbox" at bounding box center [89, 561] width 1 height 10
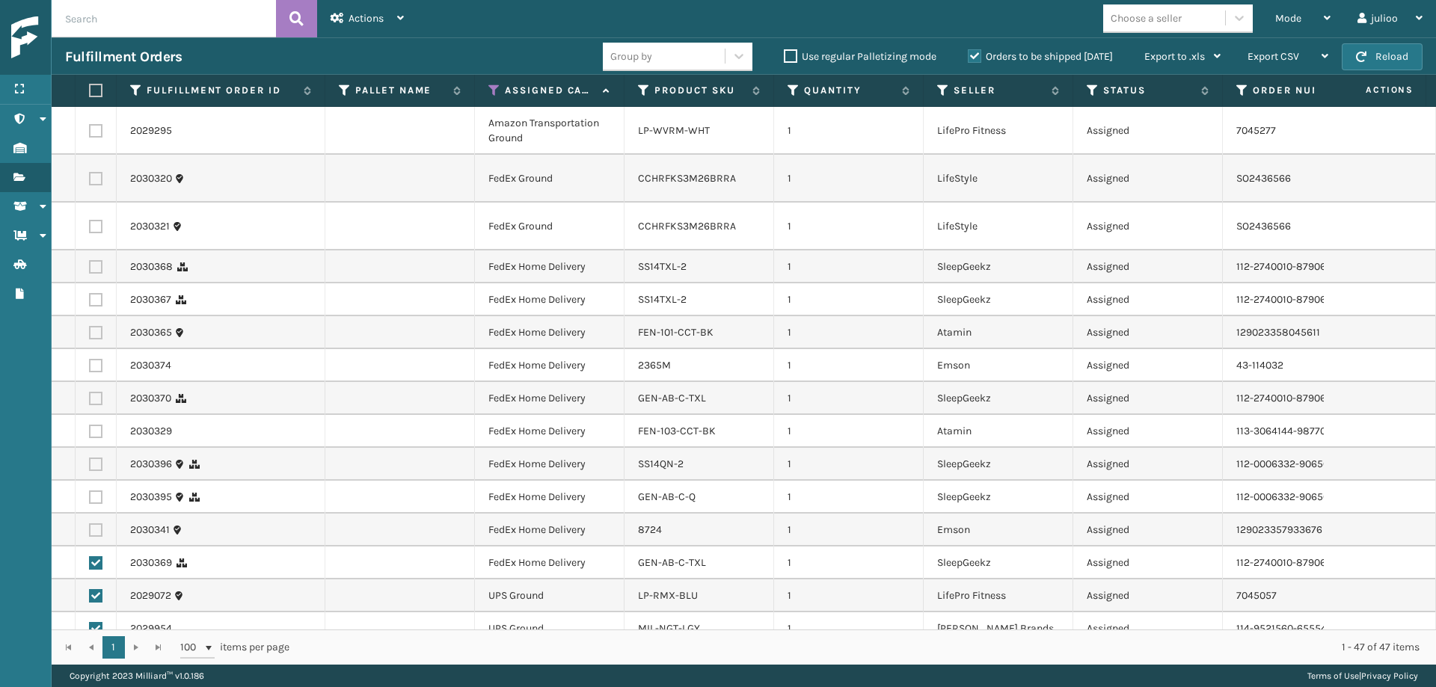
checkbox input "false"
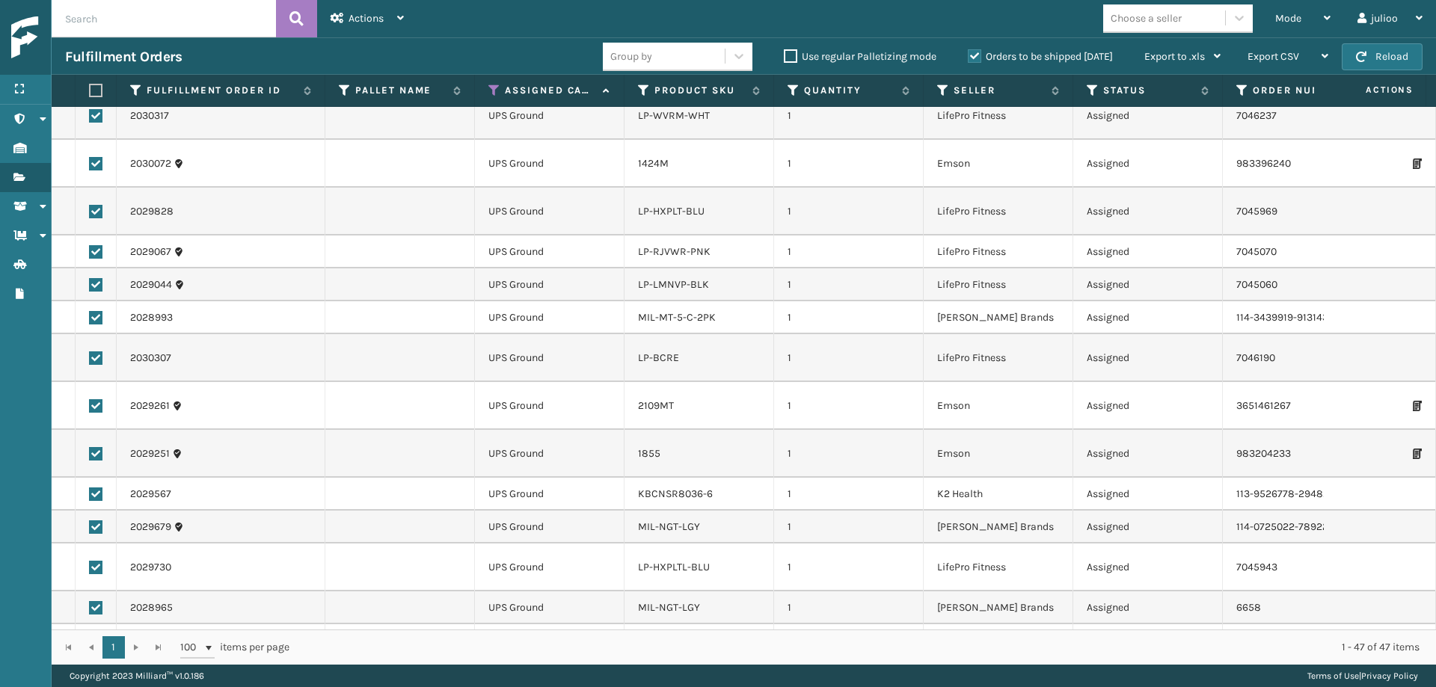
scroll to position [1304, 0]
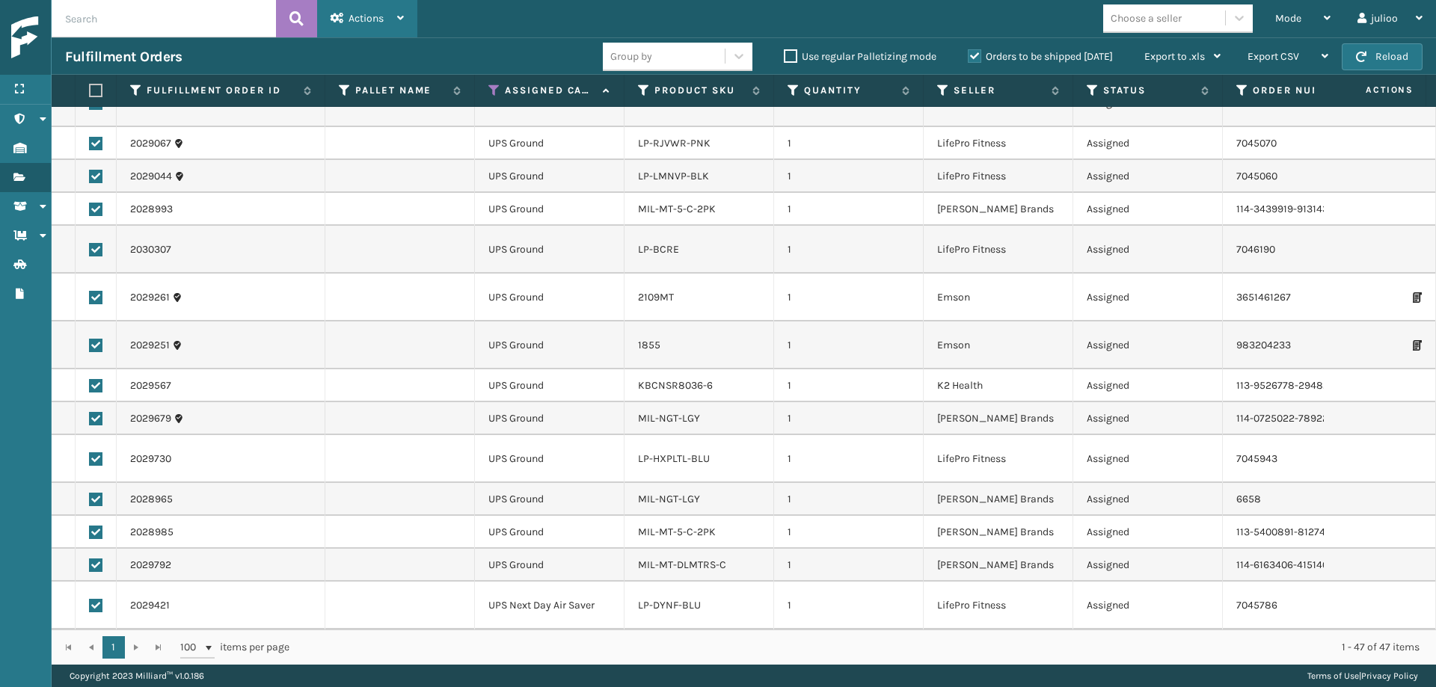
click at [373, 14] on span "Actions" at bounding box center [366, 18] width 35 height 13
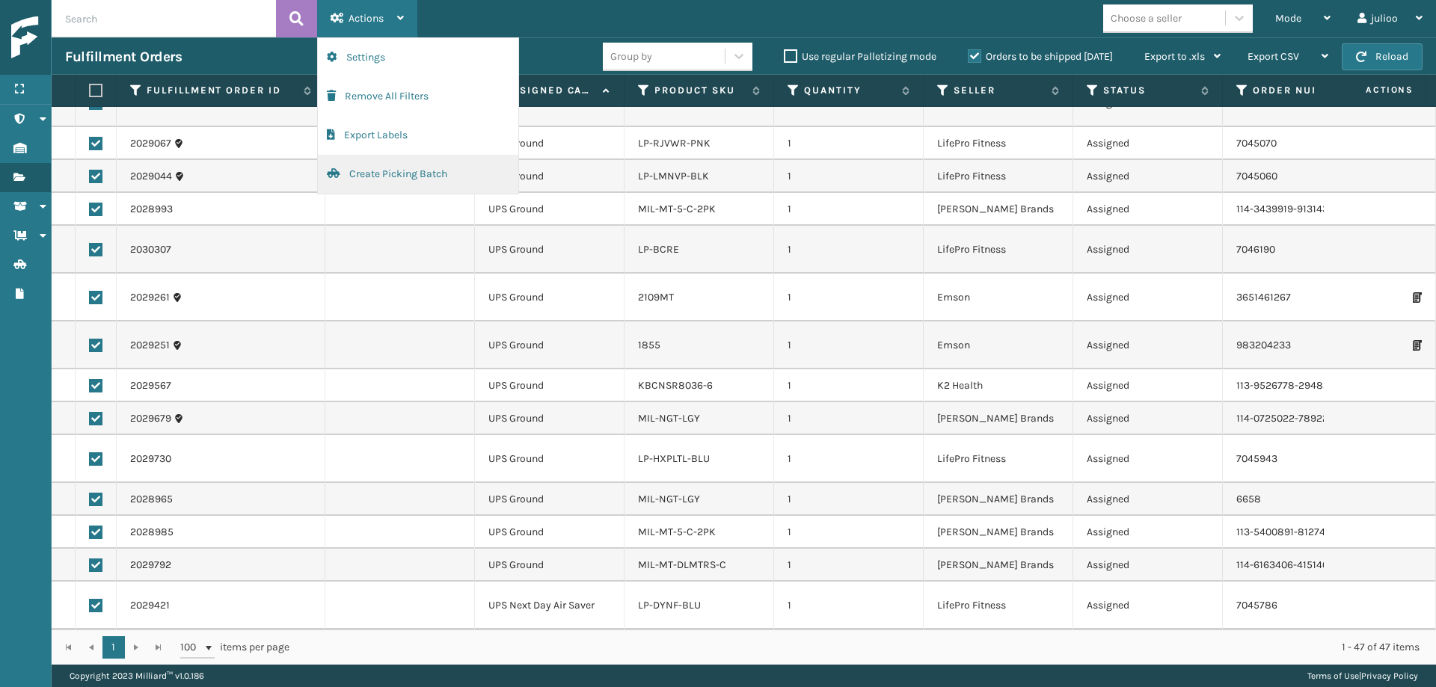
click at [406, 179] on button "Create Picking Batch" at bounding box center [418, 174] width 200 height 39
